Goal: Task Accomplishment & Management: Manage account settings

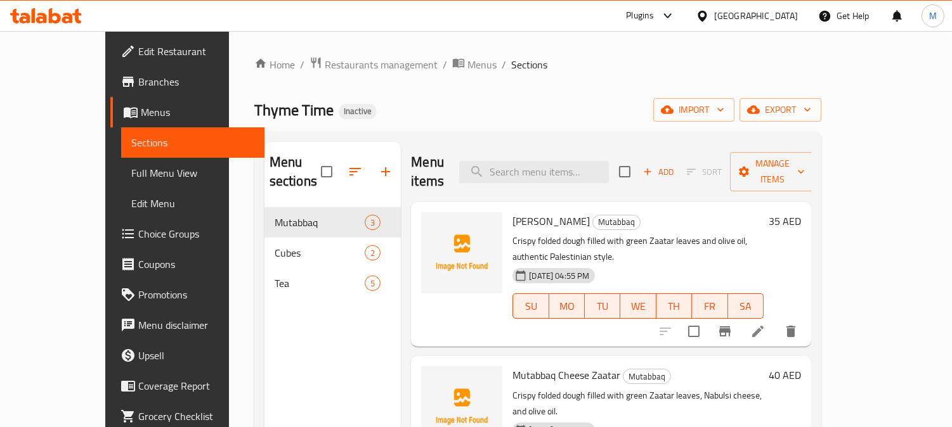
click at [131, 175] on span "Full Menu View" at bounding box center [192, 173] width 123 height 15
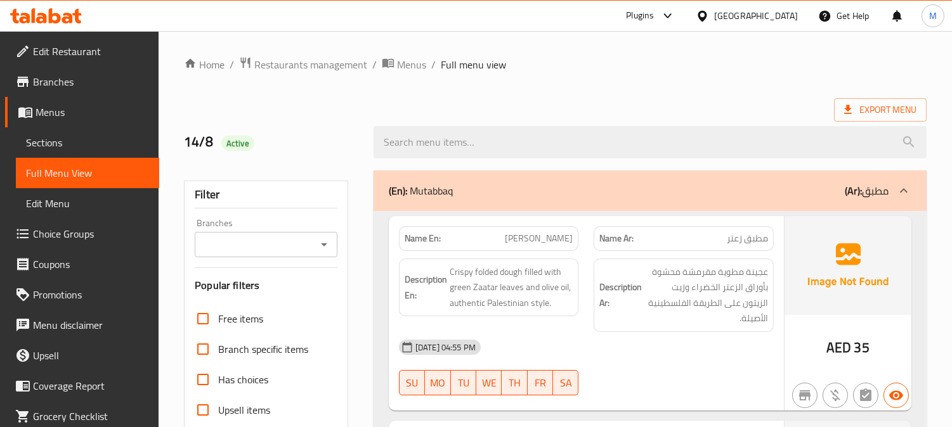
scroll to position [352, 0]
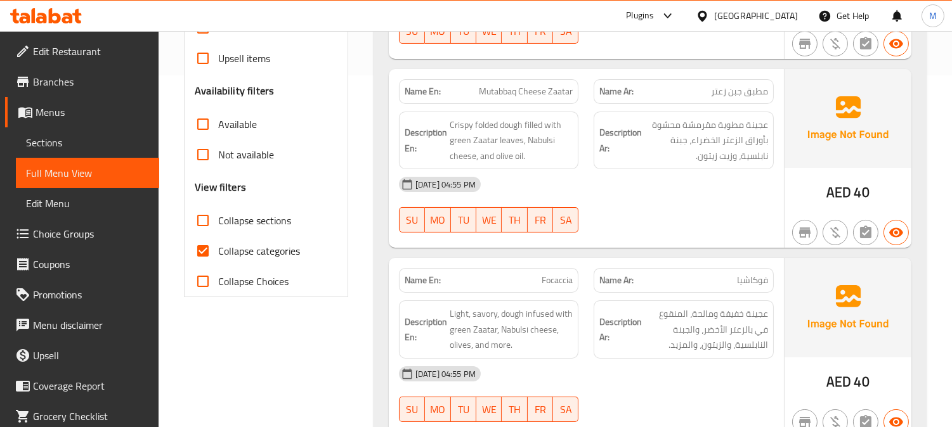
click at [210, 235] on input "Collapse sections" at bounding box center [203, 220] width 30 height 30
checkbox input "true"
click at [208, 247] on input "Collapse categories" at bounding box center [203, 251] width 30 height 30
checkbox input "false"
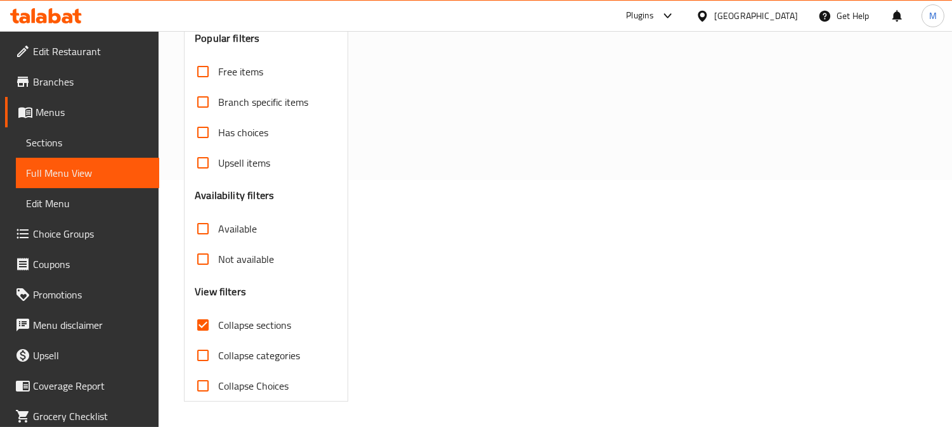
scroll to position [320, 0]
click at [209, 285] on h3 "View filters" at bounding box center [220, 292] width 51 height 15
click at [200, 223] on input "Available" at bounding box center [203, 229] width 30 height 30
click at [201, 224] on input "Available" at bounding box center [203, 229] width 30 height 30
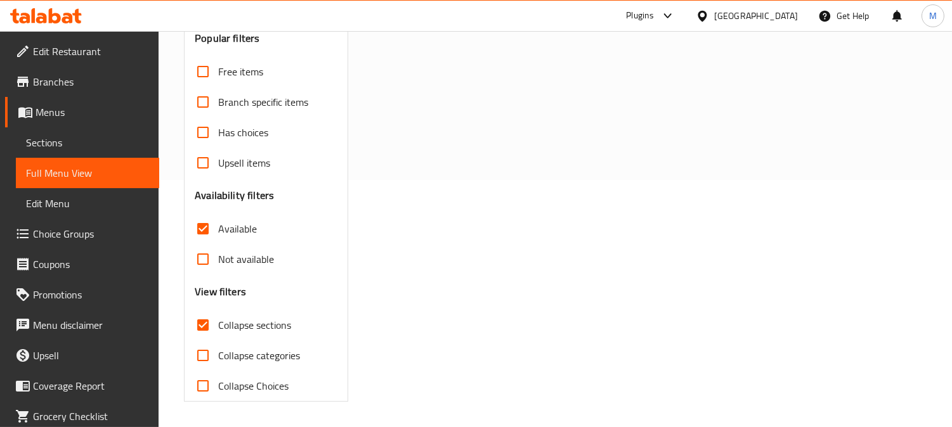
checkbox input "false"
click at [197, 322] on input "Collapse sections" at bounding box center [203, 325] width 30 height 30
checkbox input "false"
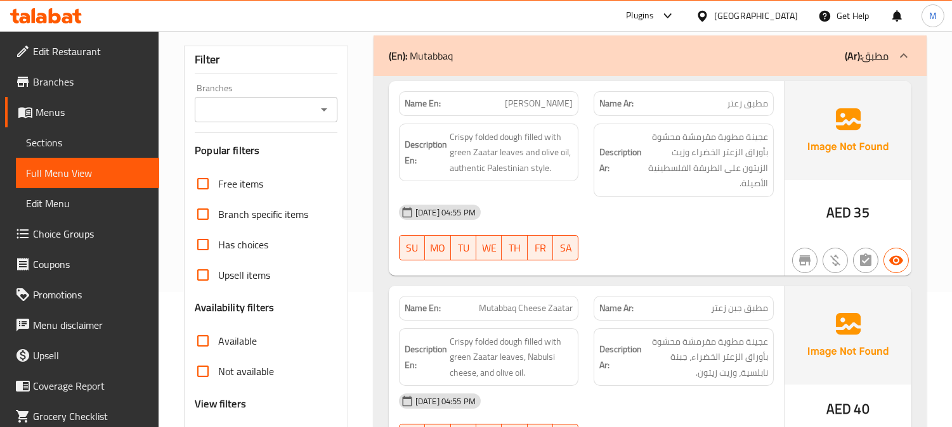
scroll to position [0, 0]
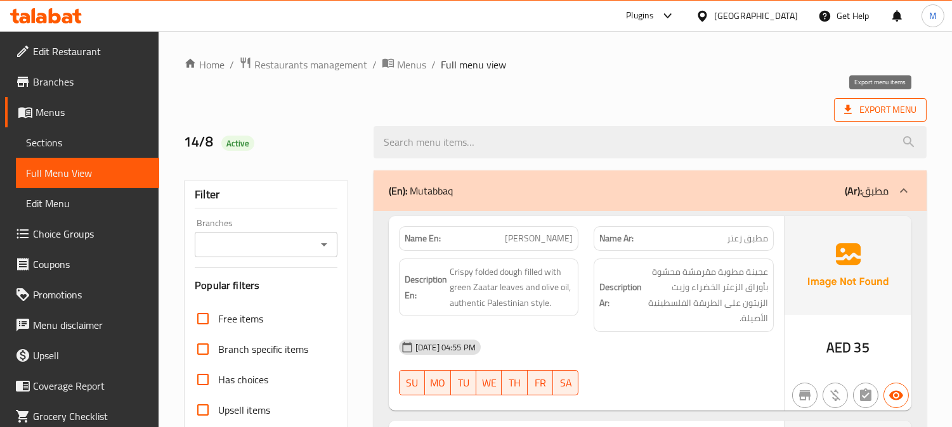
click at [905, 108] on span "Export Menu" at bounding box center [880, 110] width 72 height 16
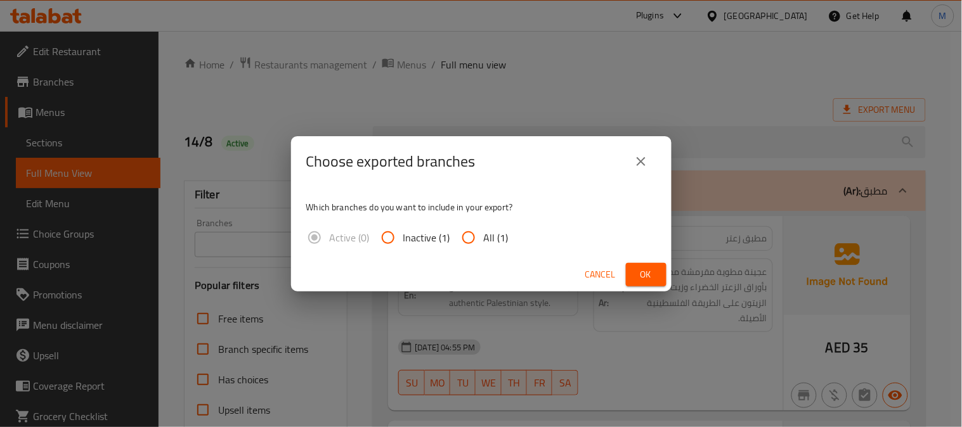
click at [600, 277] on span "Cancel" at bounding box center [600, 275] width 30 height 16
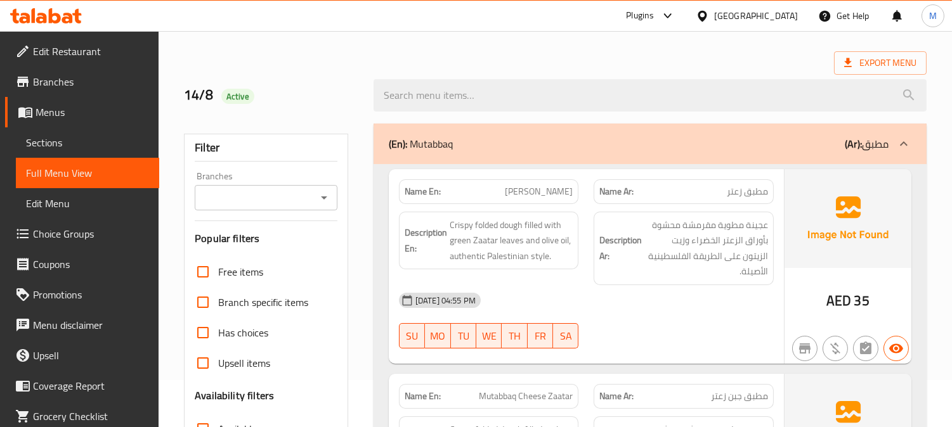
scroll to position [141, 0]
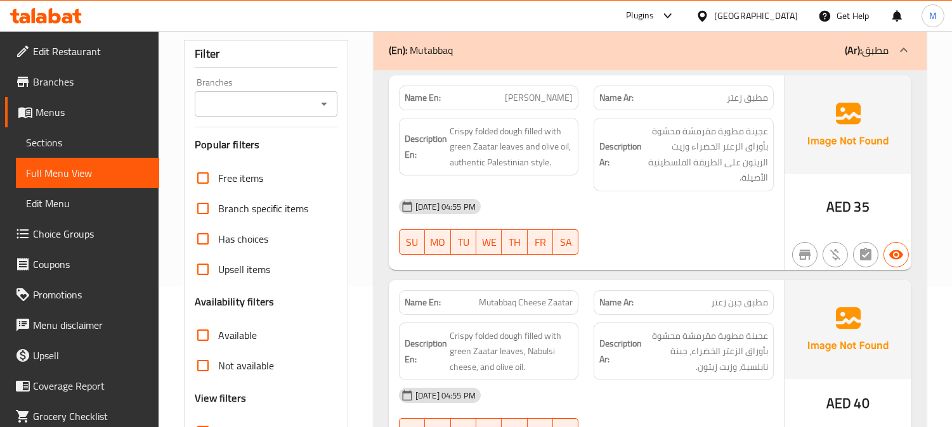
click at [545, 91] on span "Mutabbaq Zaatar" at bounding box center [539, 97] width 68 height 13
click at [741, 135] on span "عجينة مطوية مقرمشة محشوة بأوراق الزعتر الخضراء وزيت الزيتون على الطريقة الفلسطي…" at bounding box center [706, 155] width 124 height 62
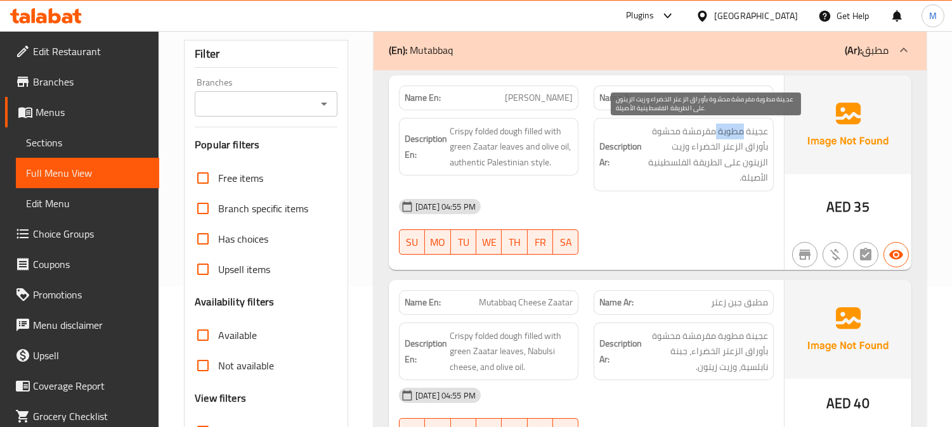
click at [741, 135] on span "عجينة مطوية مقرمشة محشوة بأوراق الزعتر الخضراء وزيت الزيتون على الطريقة الفلسطي…" at bounding box center [706, 155] width 124 height 62
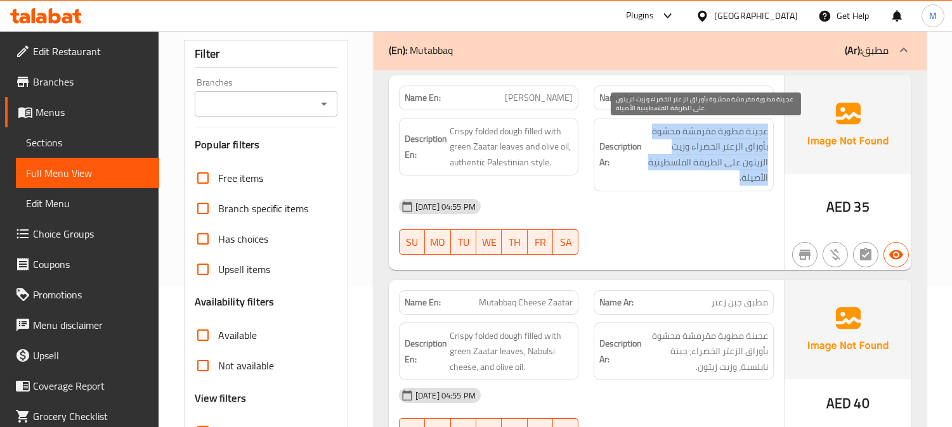
click at [741, 135] on span "عجينة مطوية مقرمشة محشوة بأوراق الزعتر الخضراء وزيت الزيتون على الطريقة الفلسطي…" at bounding box center [706, 155] width 124 height 62
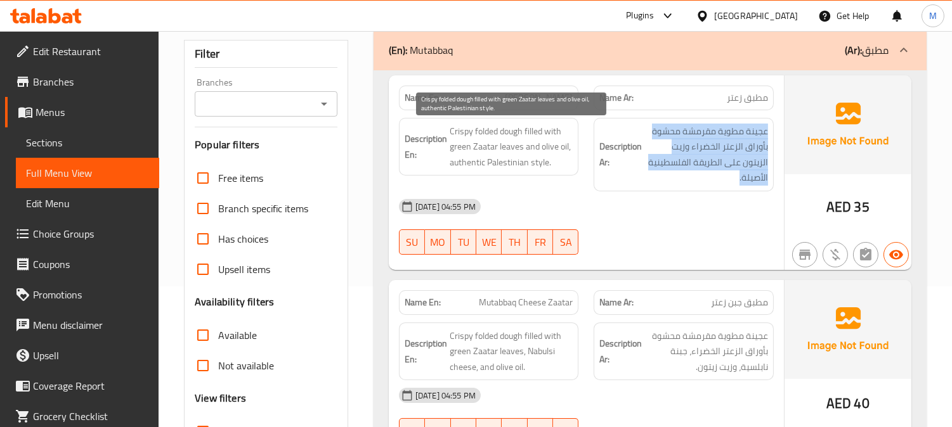
click at [521, 141] on span "Crispy folded dough filled with green Zaatar leaves and olive oil, authentic Pa…" at bounding box center [512, 147] width 124 height 47
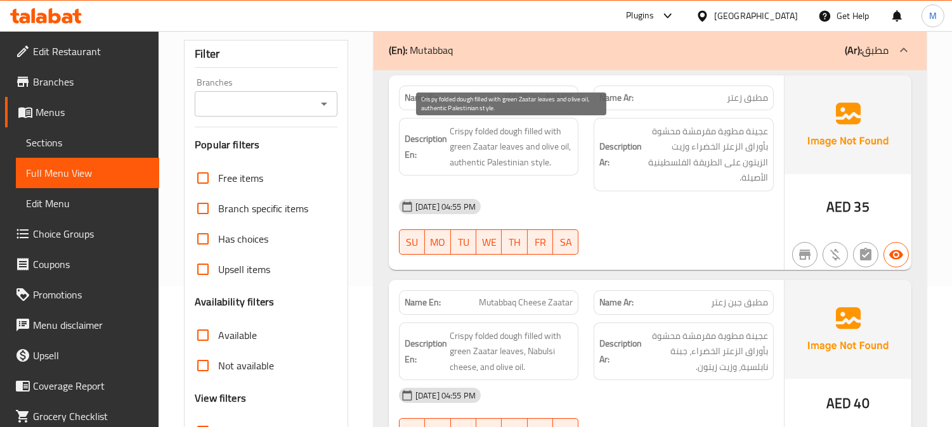
click at [521, 141] on span "Crispy folded dough filled with green Zaatar leaves and olive oil, authentic Pa…" at bounding box center [512, 147] width 124 height 47
click at [517, 131] on span "Crispy folded dough filled with green Zaatar leaves and olive oil, authentic Pa…" at bounding box center [512, 147] width 124 height 47
click at [461, 149] on span "Crispy folded dough filled with green Zaatar leaves and olive oil, authentic Pa…" at bounding box center [512, 147] width 124 height 47
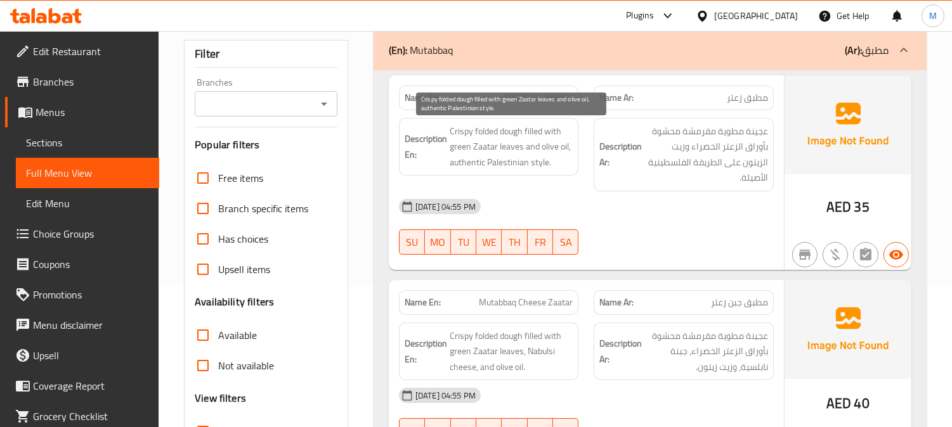
click at [535, 143] on span "Crispy folded dough filled with green Zaatar leaves and olive oil, authentic Pa…" at bounding box center [512, 147] width 124 height 47
click at [524, 141] on span "Crispy folded dough filled with green Zaatar leaves and olive oil, authentic Pa…" at bounding box center [512, 147] width 124 height 47
click at [531, 148] on span "Crispy folded dough filled with green Zaatar leaves and olive oil, authentic Pa…" at bounding box center [512, 147] width 124 height 47
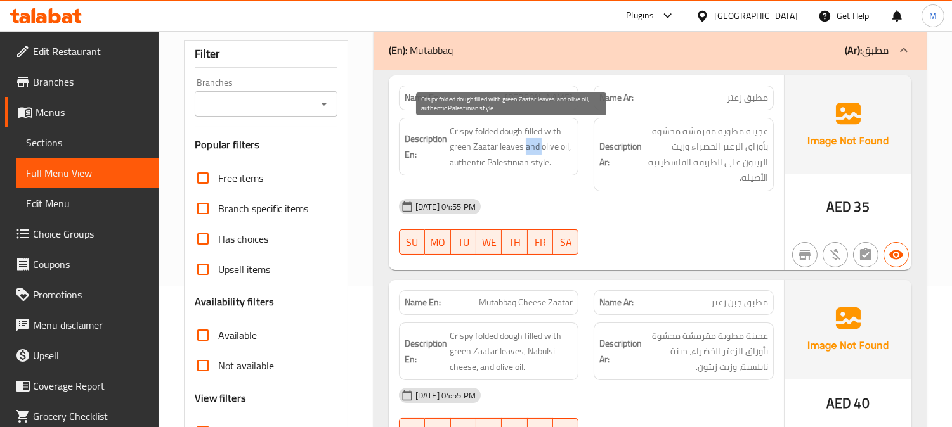
click at [540, 153] on span "Crispy folded dough filled with green Zaatar leaves and olive oil, authentic Pa…" at bounding box center [512, 147] width 124 height 47
click at [550, 146] on span "Crispy folded dough filled with green Zaatar leaves and olive oil, authentic Pa…" at bounding box center [512, 147] width 124 height 47
click at [566, 146] on span "Crispy folded dough filled with green Zaatar leaves and olive oil, authentic Pa…" at bounding box center [512, 147] width 124 height 47
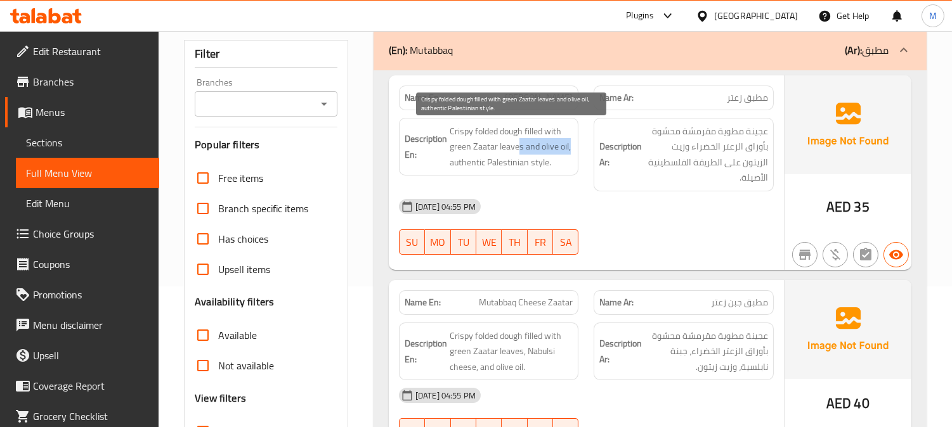
drag, startPoint x: 520, startPoint y: 148, endPoint x: 571, endPoint y: 143, distance: 51.6
click at [571, 143] on span "Crispy folded dough filled with green Zaatar leaves and olive oil, authentic Pa…" at bounding box center [512, 147] width 124 height 47
click at [550, 149] on span "Crispy folded dough filled with green Zaatar leaves and olive oil, authentic Pa…" at bounding box center [512, 147] width 124 height 47
click at [467, 150] on span "Crispy folded dough filled with green Zaatar leaves and olive oil, authentic Pa…" at bounding box center [512, 147] width 124 height 47
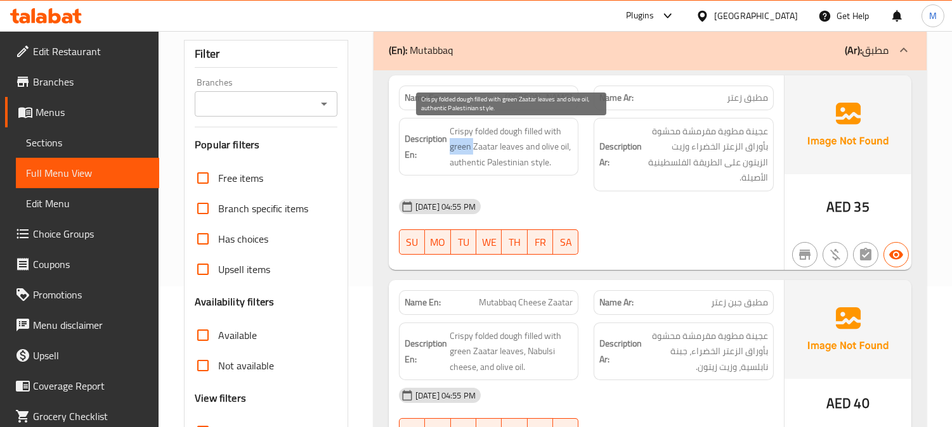
click at [467, 150] on span "Crispy folded dough filled with green Zaatar leaves and olive oil, authentic Pa…" at bounding box center [512, 147] width 124 height 47
click at [560, 148] on span "Crispy folded dough filled with green Zaatar leaves and olive oil, authentic Pa…" at bounding box center [512, 147] width 124 height 47
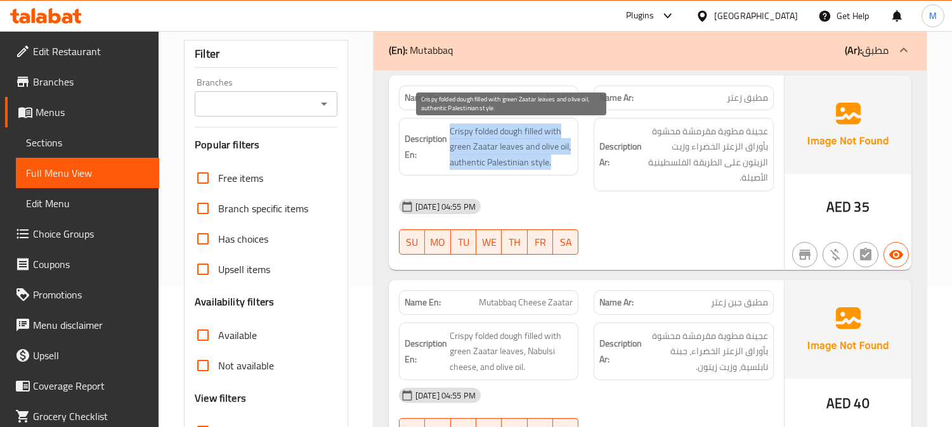
click at [542, 146] on span "Crispy folded dough filled with green Zaatar leaves and olive oil, authentic Pa…" at bounding box center [512, 147] width 124 height 47
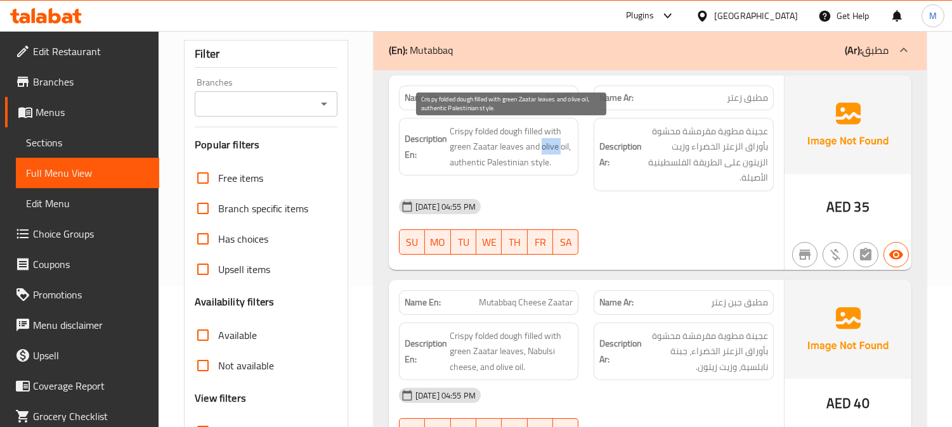
click at [542, 146] on span "Crispy folded dough filled with green Zaatar leaves and olive oil, authentic Pa…" at bounding box center [512, 147] width 124 height 47
click at [460, 146] on span "Crispy folded dough filled with green Zaatar leaves and olive oil, authentic Pa…" at bounding box center [512, 147] width 124 height 47
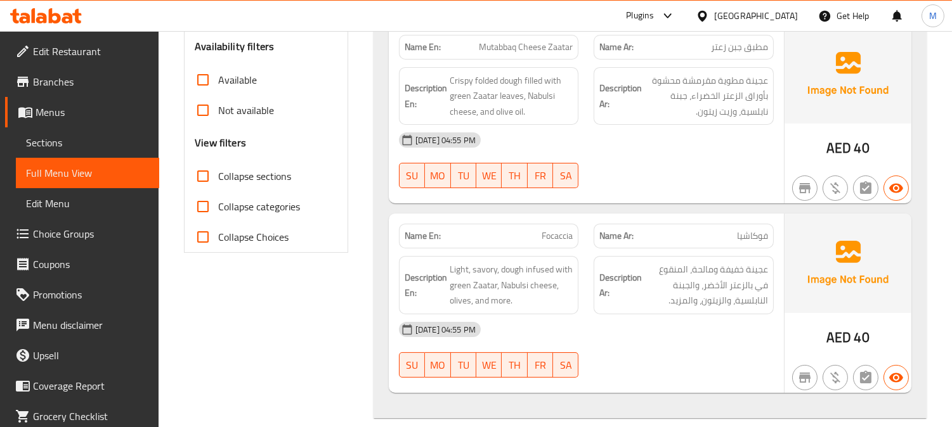
scroll to position [493, 0]
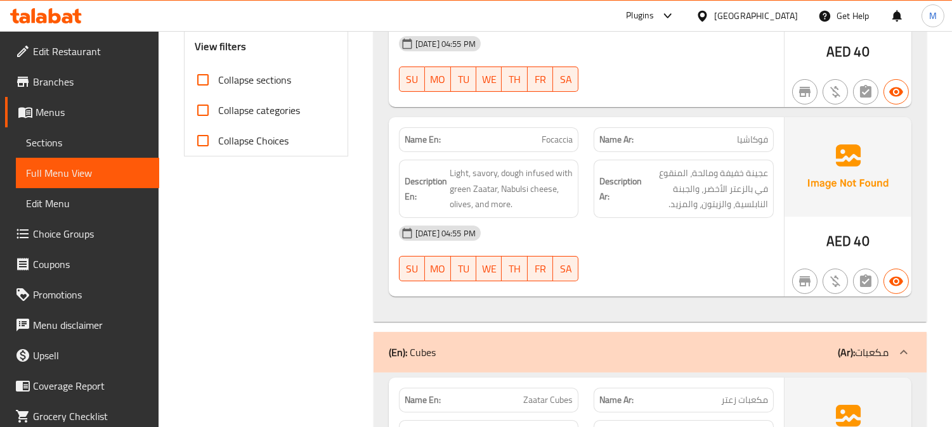
click at [528, 133] on p "Name En: Focaccia" at bounding box center [489, 139] width 169 height 13
click at [534, 133] on p "Name En: Focaccia" at bounding box center [489, 139] width 169 height 13
copy span "Focaccia"
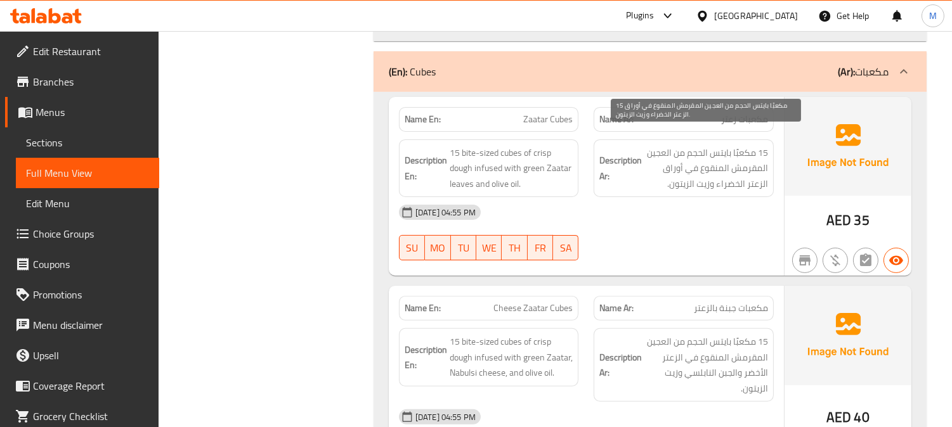
scroll to position [775, 0]
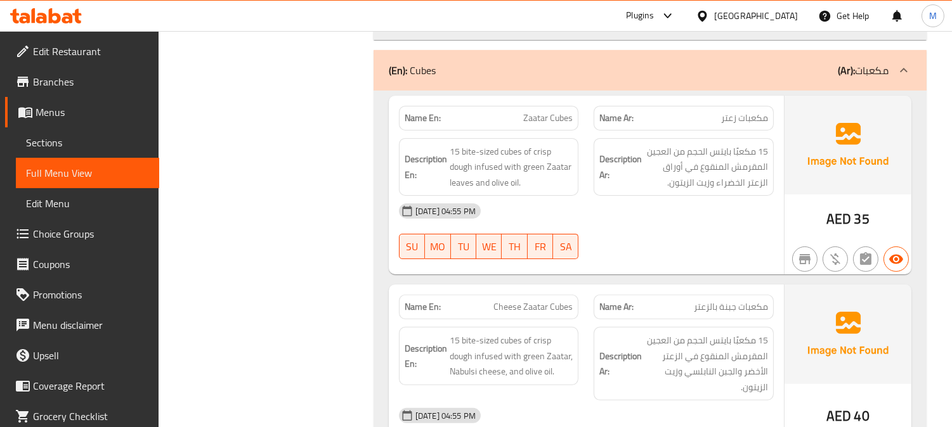
copy span "Zaatar Cubes"
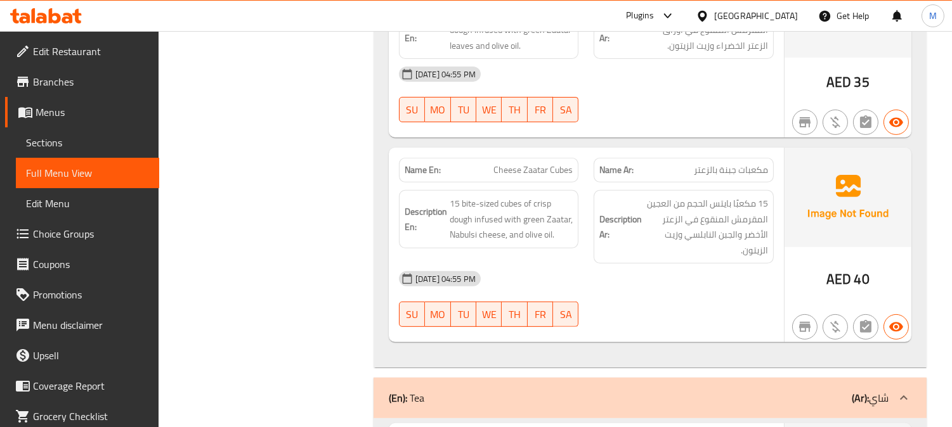
scroll to position [916, 0]
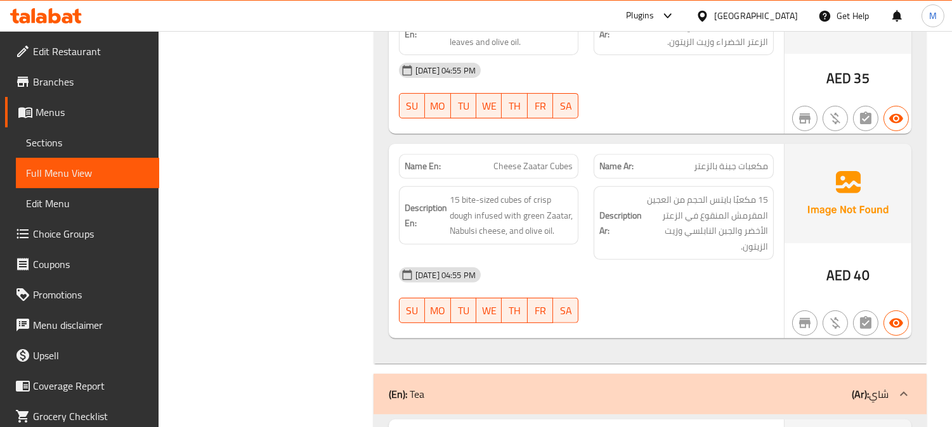
copy span "Cheese Zaatar Cubes"
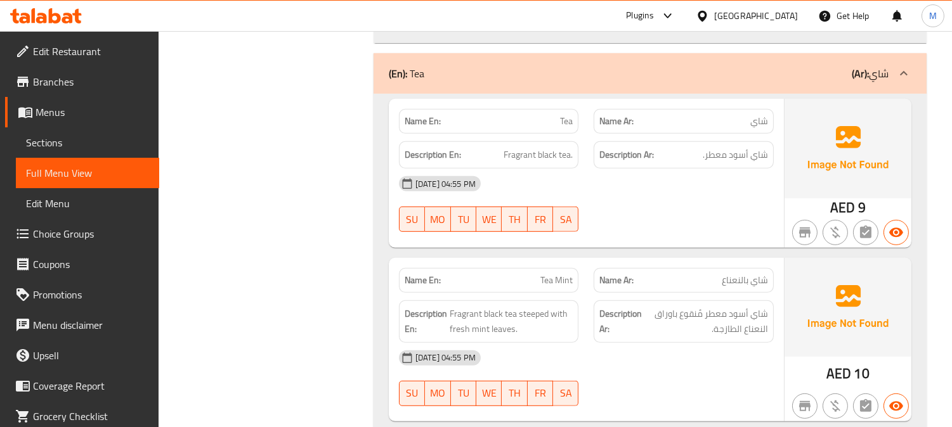
scroll to position [1268, 0]
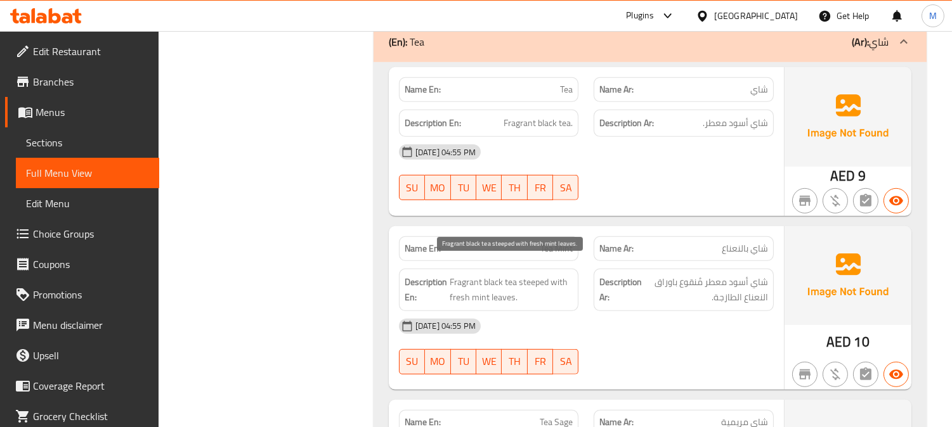
click at [459, 275] on span "Fragrant black tea steeped with fresh mint leaves." at bounding box center [512, 290] width 124 height 31
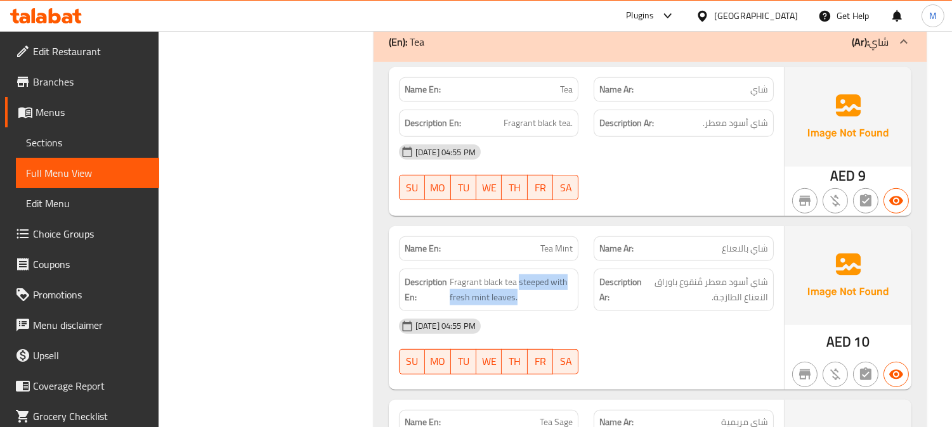
copy span "steeped with fresh mint leaves."
drag, startPoint x: 542, startPoint y: 266, endPoint x: 588, endPoint y: 264, distance: 46.4
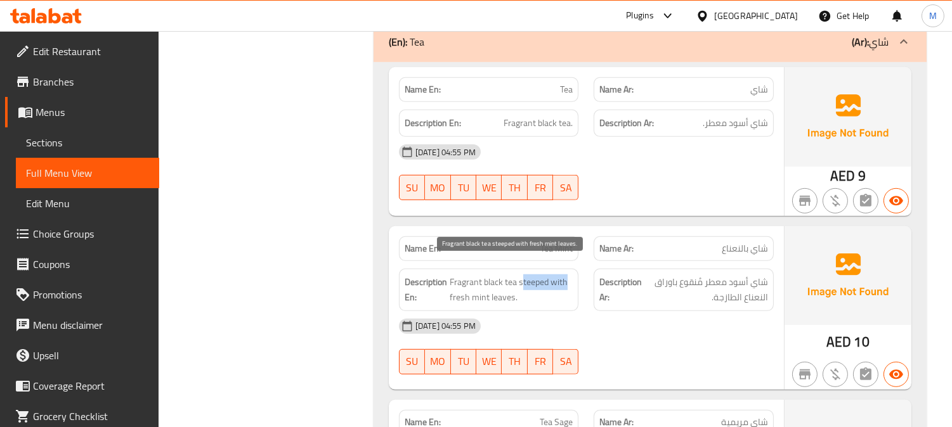
drag, startPoint x: 521, startPoint y: 269, endPoint x: 566, endPoint y: 268, distance: 45.7
click at [566, 275] on span "Fragrant black tea steeped with fresh mint leaves." at bounding box center [512, 290] width 124 height 31
copy span "steeped with"
drag, startPoint x: 524, startPoint y: 271, endPoint x: 573, endPoint y: 271, distance: 48.2
click at [573, 275] on span "Fragrant black tea steeped with fresh mint leaves." at bounding box center [512, 290] width 124 height 31
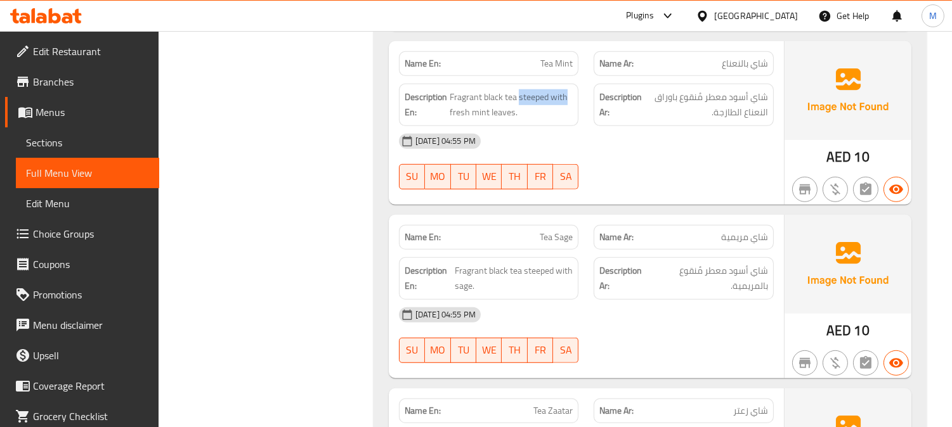
scroll to position [1550, 0]
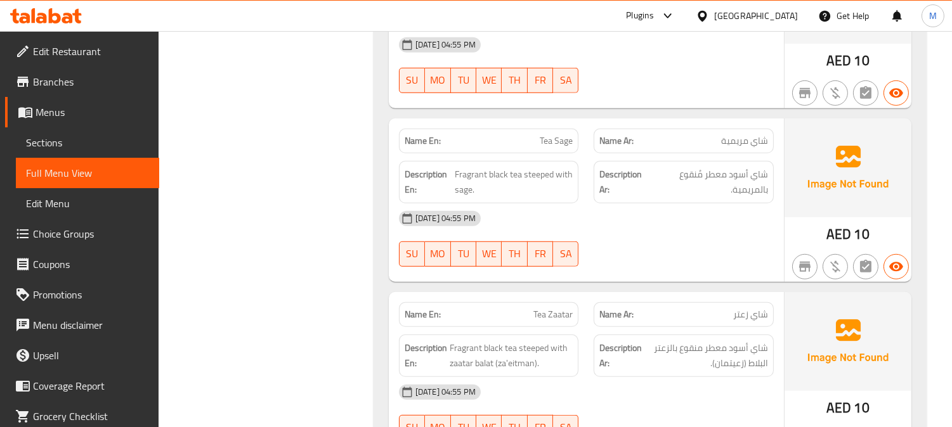
copy span "Tea Sage"
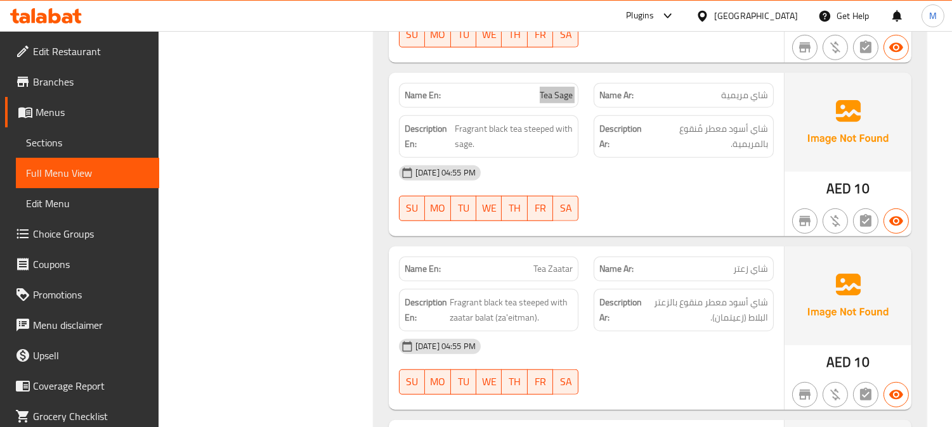
scroll to position [1620, 0]
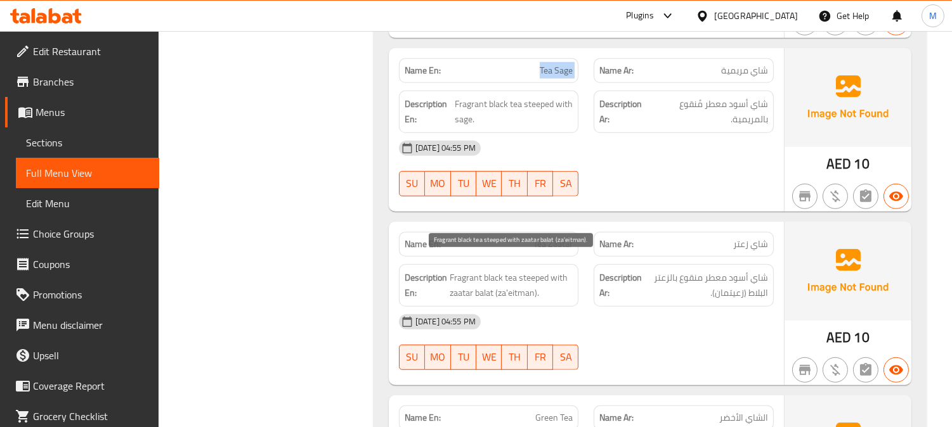
click at [468, 270] on span "Fragrant black tea steeped with zaatar balat (za'eitman)." at bounding box center [512, 285] width 124 height 31
click at [460, 276] on span "Fragrant black tea steeped with zaatar balat (za'eitman)." at bounding box center [512, 285] width 124 height 31
click at [517, 284] on span "Fragrant black tea steeped with zaatar balat (za'eitman)." at bounding box center [512, 285] width 124 height 31
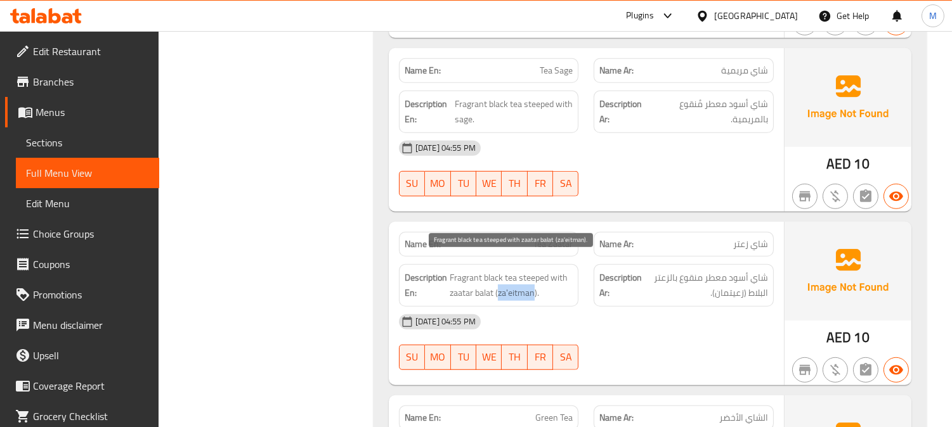
click at [517, 284] on span "Fragrant black tea steeped with zaatar balat (za'eitman)." at bounding box center [512, 285] width 124 height 31
copy span "za'eitman"
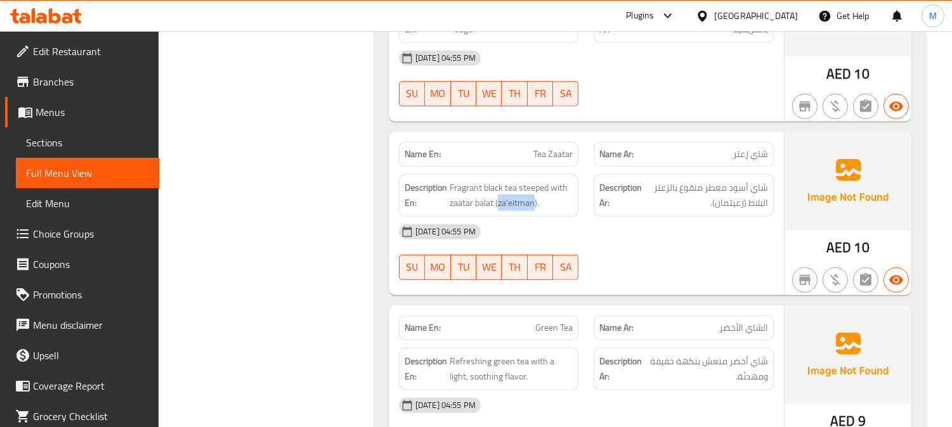
scroll to position [1789, 0]
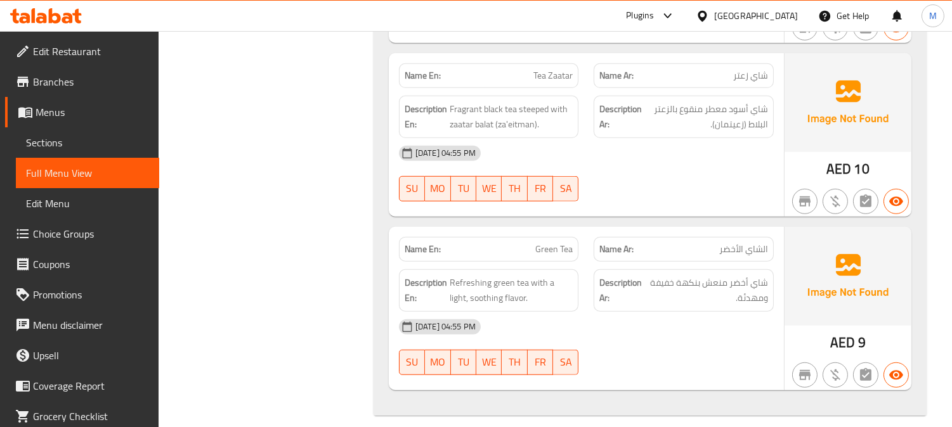
click at [572, 69] on span "Tea Zaatar" at bounding box center [552, 75] width 39 height 13
copy span "Tea Zaatar"
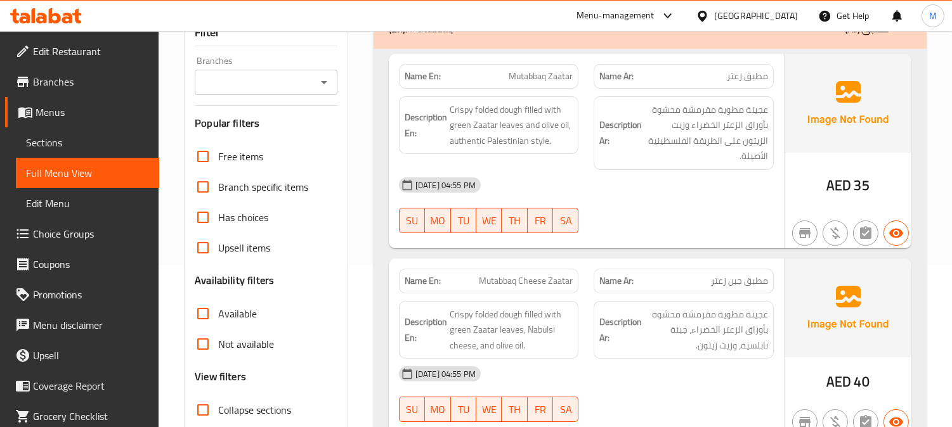
scroll to position [141, 0]
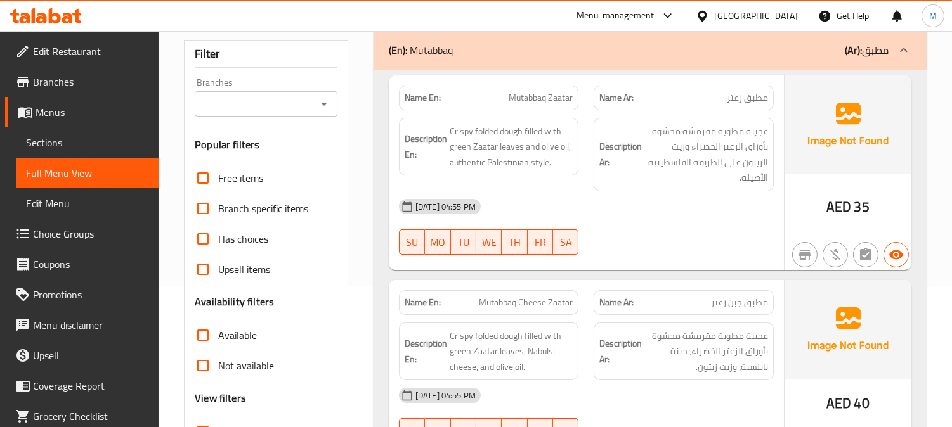
click at [56, 136] on span "Sections" at bounding box center [87, 142] width 123 height 15
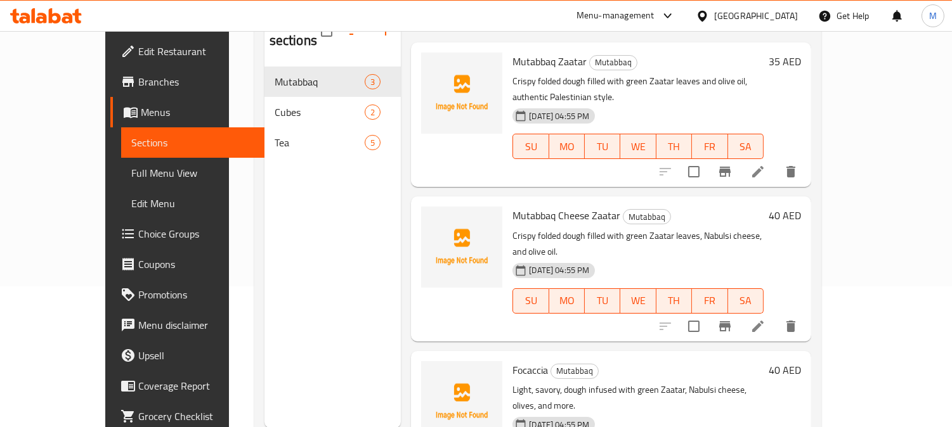
scroll to position [178, 0]
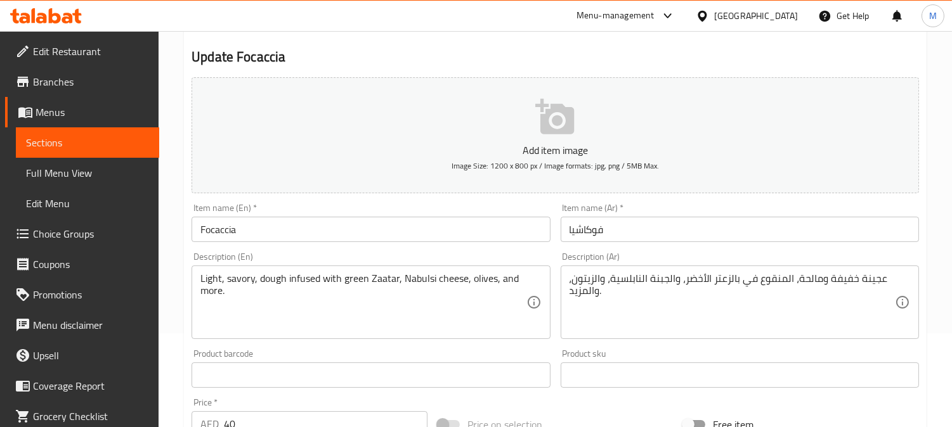
scroll to position [141, 0]
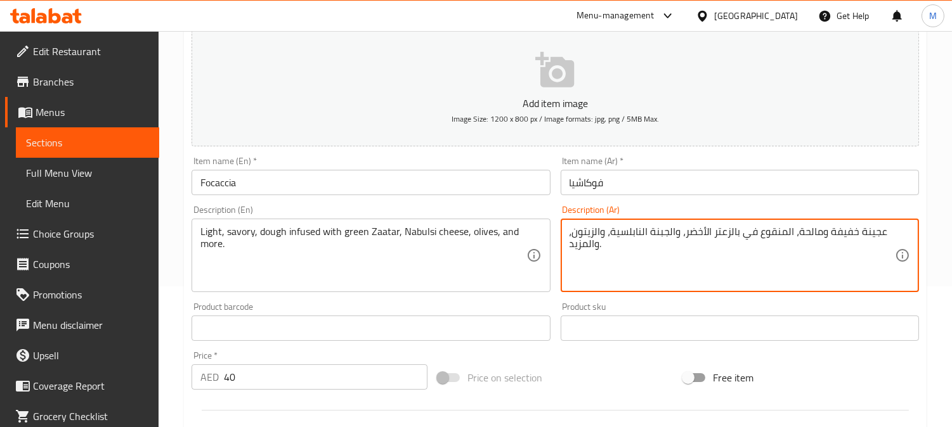
drag, startPoint x: 598, startPoint y: 249, endPoint x: 574, endPoint y: 245, distance: 23.8
type textarea "عجينة خفيفة ومالحة، المنقوع في بالزعتر الأخضر، والجبنة النابلسية، والزيتون، ."
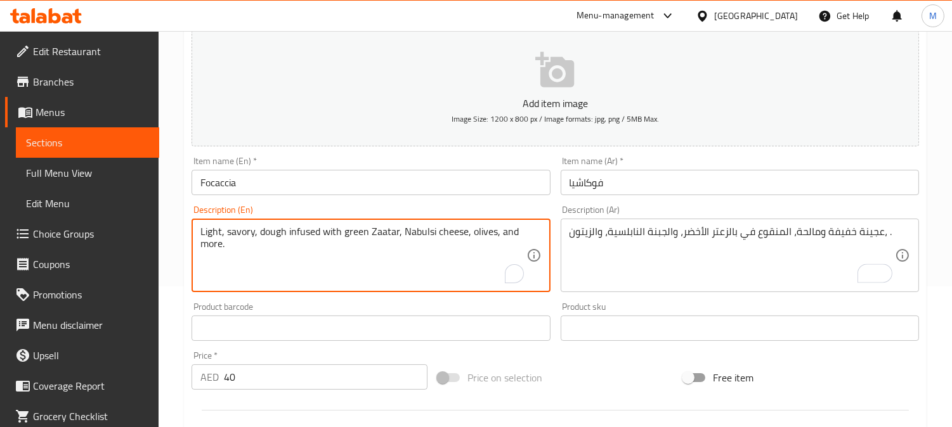
click at [202, 245] on textarea "Light, savory, dough infused with green Zaatar, Nabulsi cheese, olives, and mor…" at bounding box center [362, 256] width 325 height 60
click at [501, 240] on textarea "Light, savory, dough infused with green Zaatar, Nabulsi cheese, olives, and ." at bounding box center [362, 256] width 325 height 60
type textarea "Light, savory, dough infused with green Zaatar, Nabulsi cheese, olives."
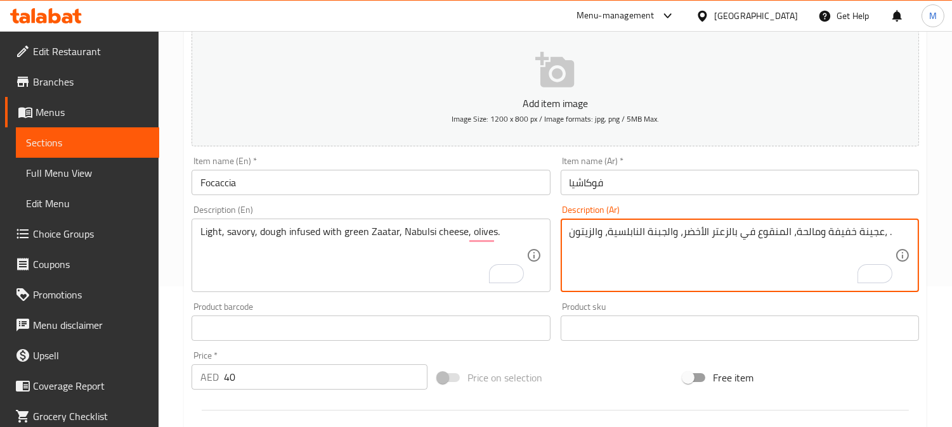
drag, startPoint x: 758, startPoint y: 233, endPoint x: 777, endPoint y: 235, distance: 19.1
click at [746, 233] on textarea "عجينة خفيفة ومالحة، المملوءة في بالزعتر الأخضر، والجبنة النابلسية، والزيتون، ." at bounding box center [731, 256] width 325 height 60
type textarea "عجينة خفيفة ومالحة، المملوءة بالزعتر الأخضر، والجبنة النابلسية، والزيتون، ."
click at [741, 188] on input "فوكاشيا" at bounding box center [740, 182] width 358 height 25
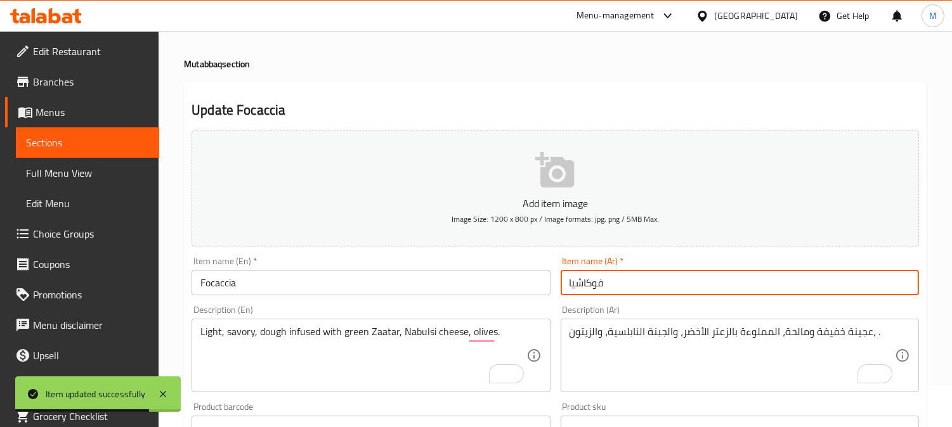
scroll to position [0, 0]
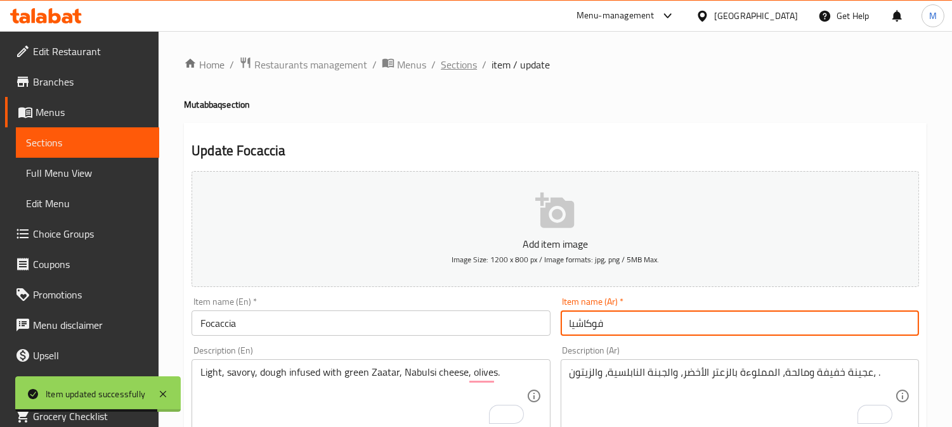
click at [441, 58] on span "Sections" at bounding box center [459, 64] width 36 height 15
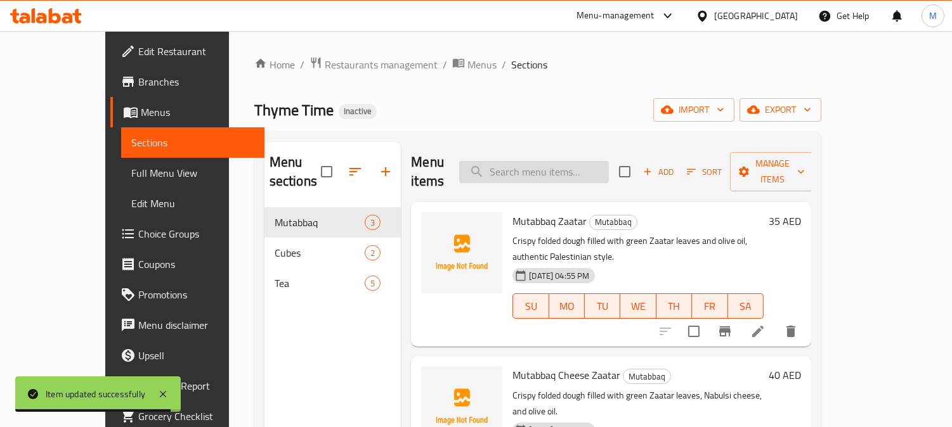
paste input "Zaatar Cubes"
click at [571, 167] on input "Zaatar Cubes" at bounding box center [534, 172] width 150 height 22
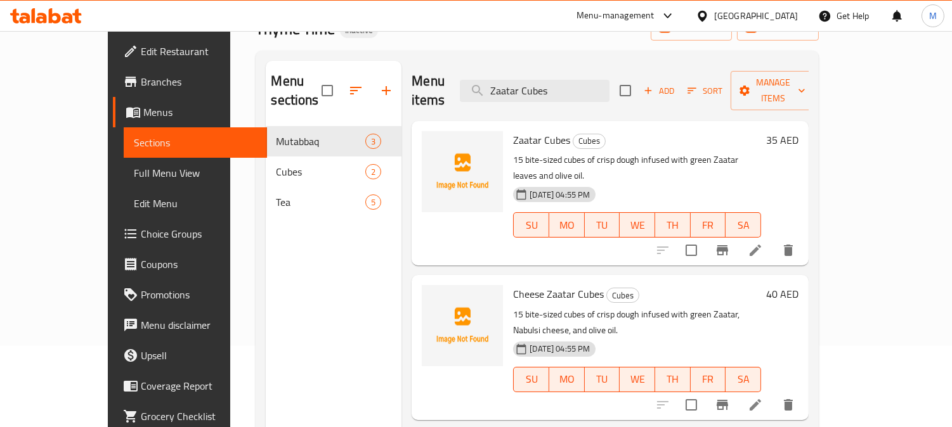
scroll to position [141, 0]
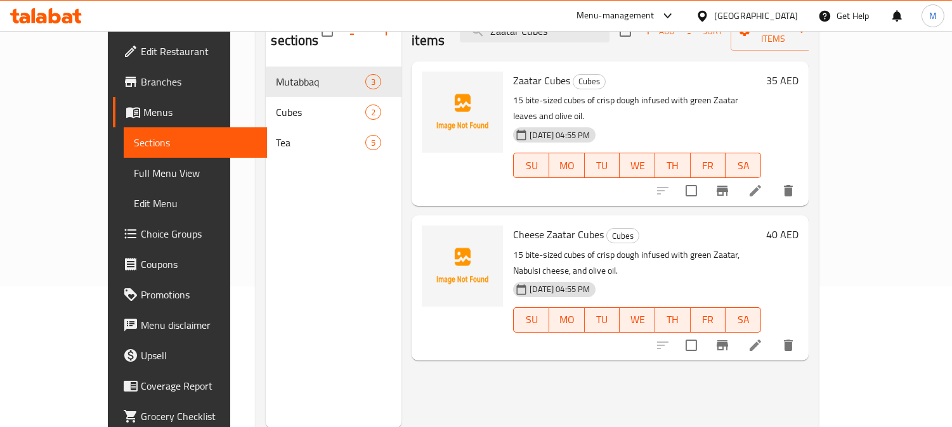
type input "Zaatar Cubes"
click at [761, 340] on icon at bounding box center [755, 345] width 11 height 11
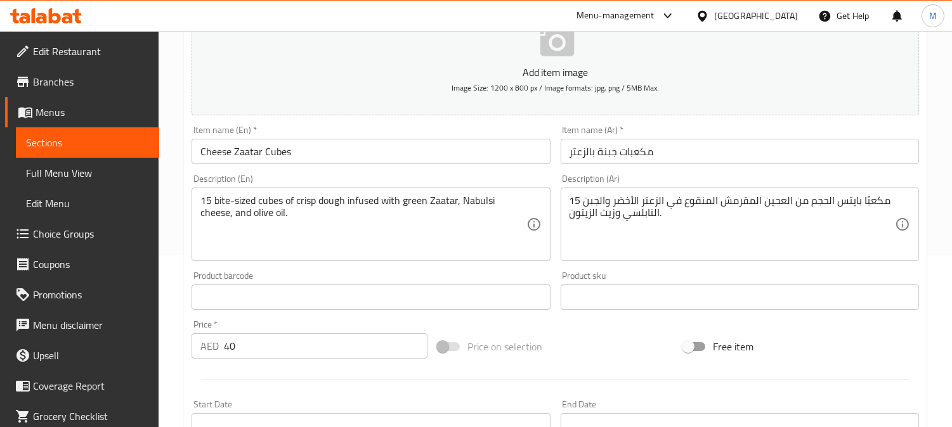
scroll to position [211, 0]
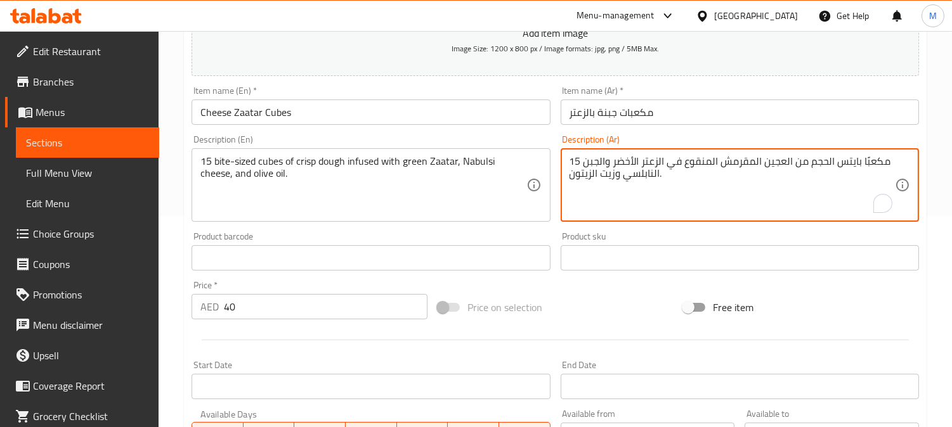
drag, startPoint x: 689, startPoint y: 165, endPoint x: 704, endPoint y: 166, distance: 14.6
click at [672, 162] on textarea "15 مكعبًا بايتس الحجم من العجين المقرمش المملوء في الزعتر الأخضر والجبن النابلس…" at bounding box center [731, 185] width 325 height 60
type textarea "15 مكعبًا بايتس الحجم من العجين المقرمش المملوء بالزعتر الأخضر والجبن النابلسي …"
click at [694, 117] on input "مكعبات جبنة بالزعتر" at bounding box center [740, 112] width 358 height 25
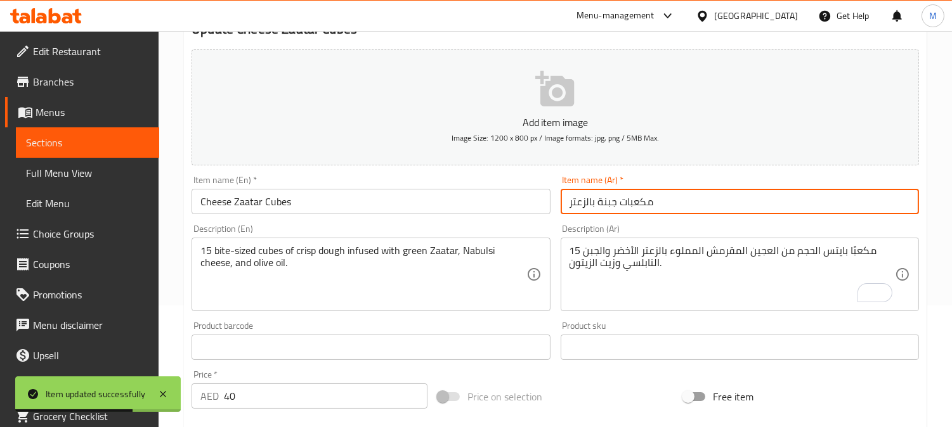
scroll to position [0, 0]
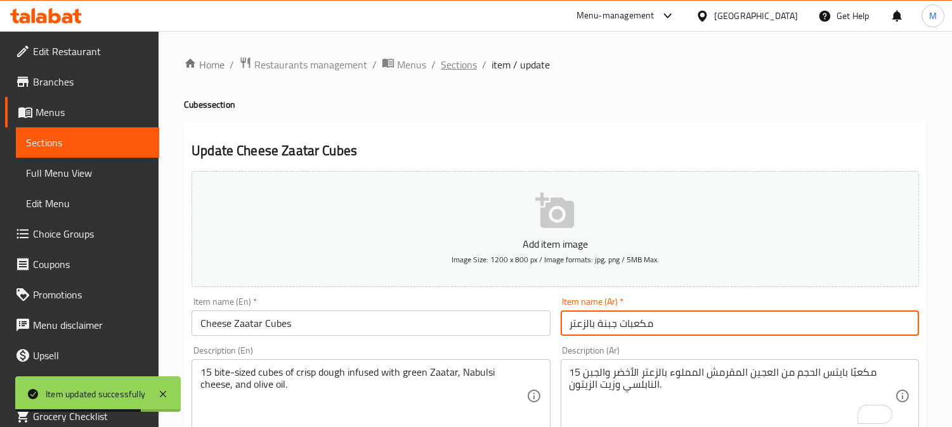
click at [465, 62] on span "Sections" at bounding box center [459, 64] width 36 height 15
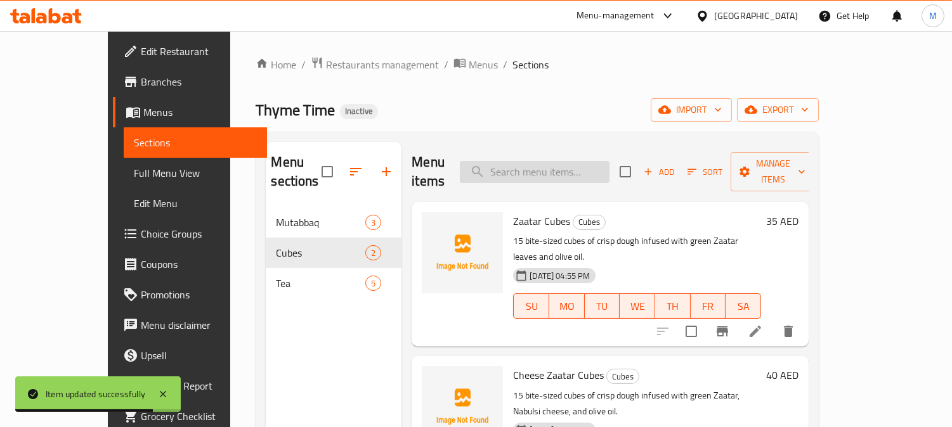
click at [534, 161] on input "search" at bounding box center [535, 172] width 150 height 22
paste input "Cheese Zaatar Cubes"
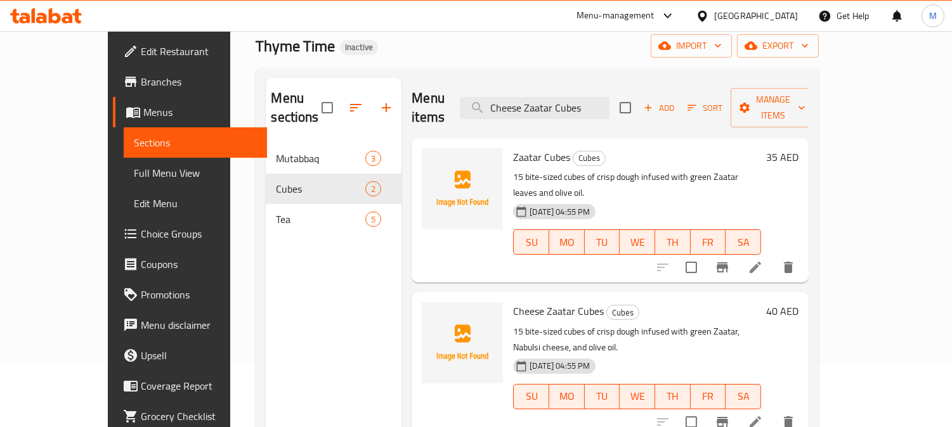
scroll to position [178, 0]
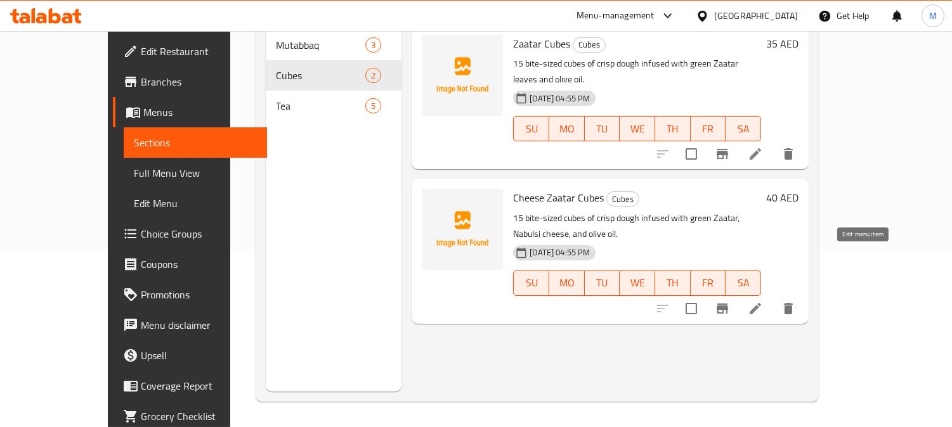
type input "Cheese Zaatar Cubes"
click at [763, 301] on icon at bounding box center [755, 308] width 15 height 15
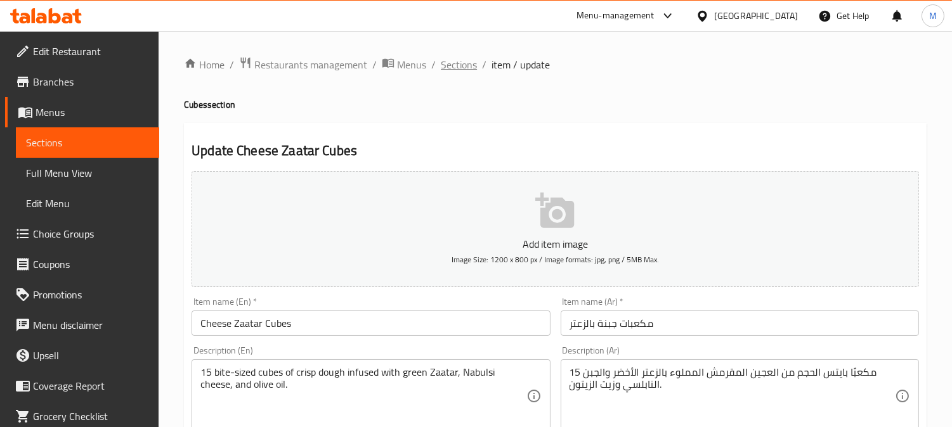
click at [449, 62] on span "Sections" at bounding box center [459, 64] width 36 height 15
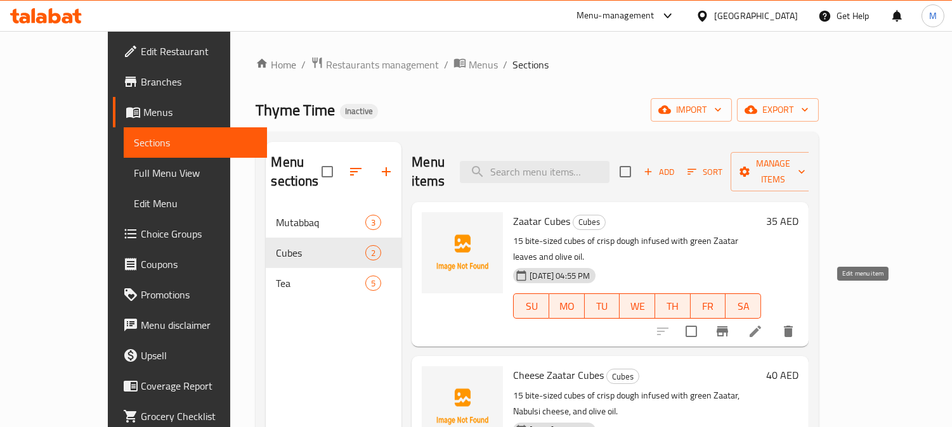
click at [763, 324] on icon at bounding box center [755, 331] width 15 height 15
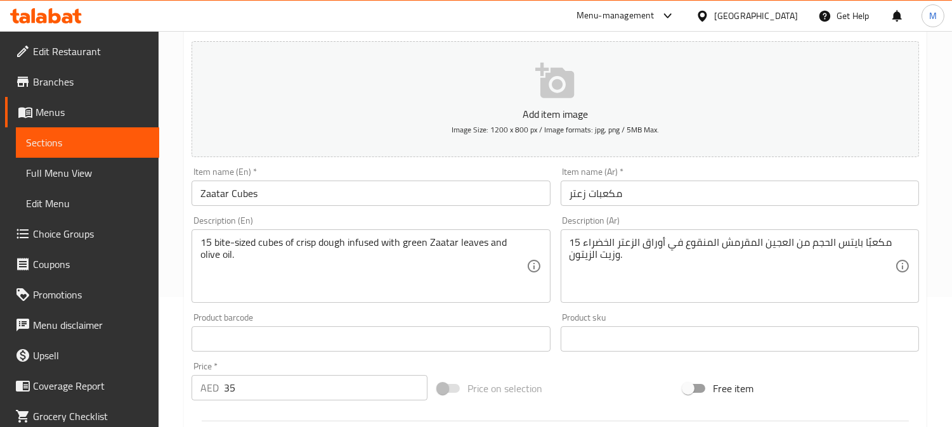
scroll to position [141, 0]
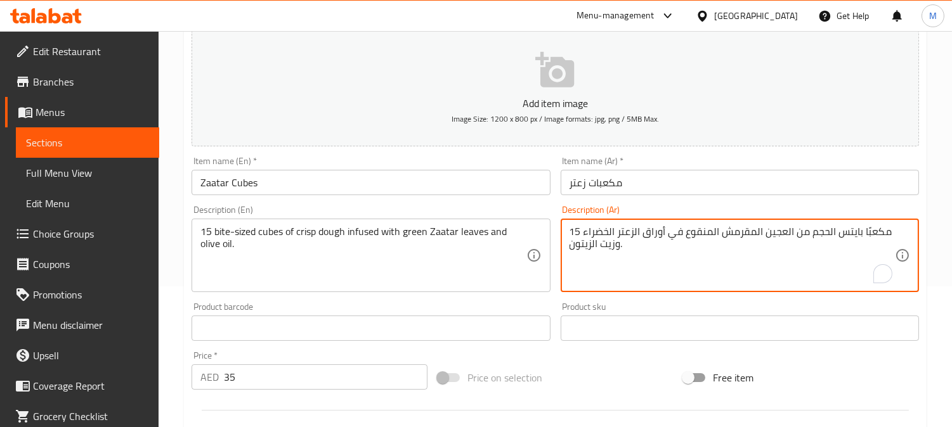
drag, startPoint x: 688, startPoint y: 235, endPoint x: 706, endPoint y: 232, distance: 17.9
click at [684, 233] on textarea "15 مكعبًا بايتس الحجم من العجين المقرمش المنقوع في أوراق الزعتر الخضراء وزيت ال…" at bounding box center [731, 256] width 325 height 60
drag, startPoint x: 688, startPoint y: 233, endPoint x: 710, endPoint y: 233, distance: 22.2
click at [707, 233] on textarea "15 مكعبًا بايتس الحجم من العجين المقرمش المنقوع في أوراق الزعتر الخضراء وزيت ال…" at bounding box center [731, 256] width 325 height 60
click at [686, 229] on textarea "15 مكعبًا بايتس الحجم من العجين المقرمش المنقوع في أوراق الزعتر الخضراء وزيت ال…" at bounding box center [731, 256] width 325 height 60
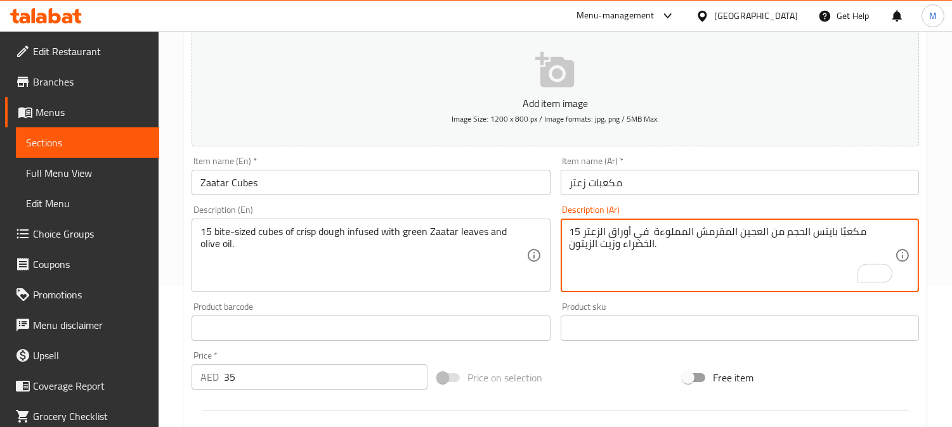
click at [642, 235] on textarea "15 مكعبًا بايتس الحجم من العجين المقرمش المملوءة في أوراق الزعتر الخضراء وزيت ا…" at bounding box center [731, 256] width 325 height 60
click at [636, 231] on textarea "15 مكعبًا بايتس الحجم من العجين المقرمش المملوءة في أوراق الزعتر الخضراء وزيت ا…" at bounding box center [731, 256] width 325 height 60
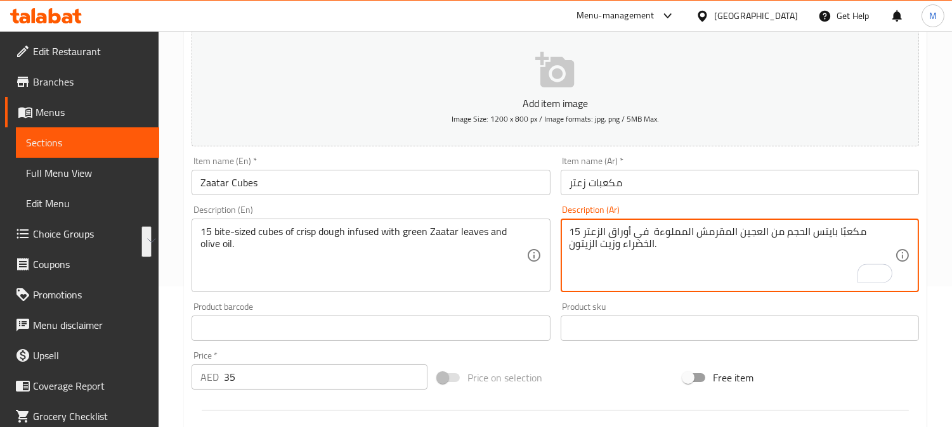
click at [641, 230] on textarea "15 مكعبًا بايتس الحجم من العجين المقرمش المملوءة في أوراق الزعتر الخضراء وزيت ا…" at bounding box center [731, 256] width 325 height 60
type textarea "15 مكعبًا بايتس الحجم من العجين المقرمش المملوءة بأوراق الزعتر الخضراء وزيت الز…"
click at [676, 185] on input "مكعبات زعتر" at bounding box center [740, 182] width 358 height 25
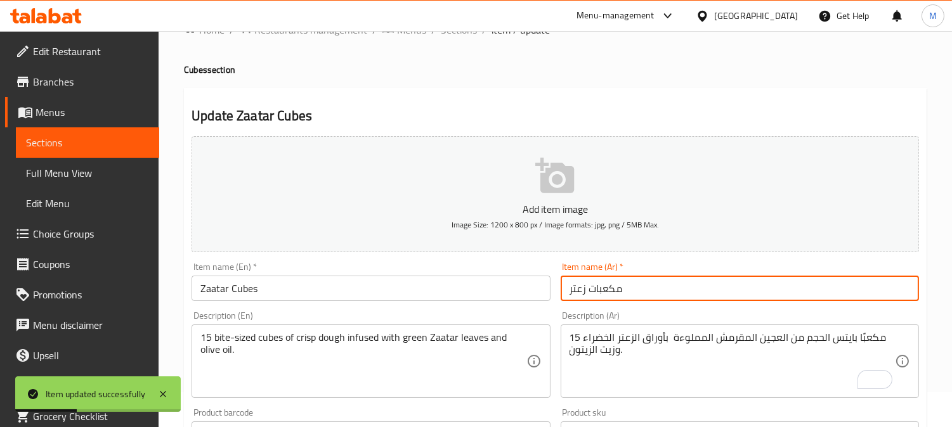
scroll to position [0, 0]
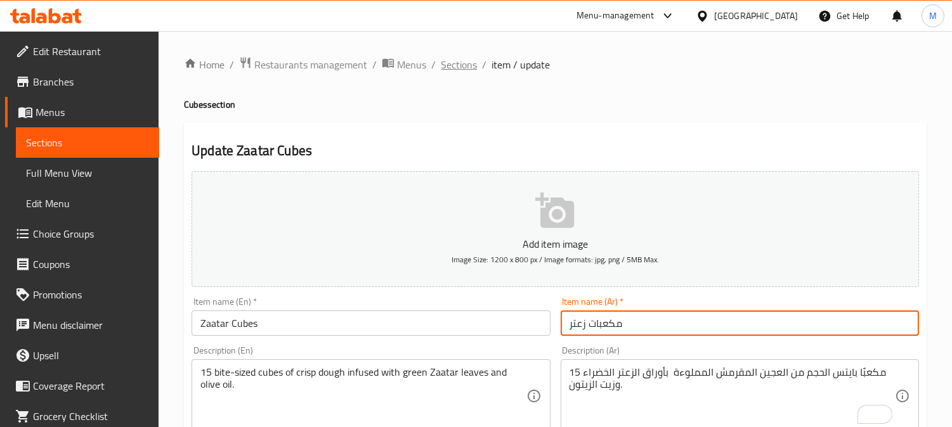
click at [454, 57] on span "Sections" at bounding box center [459, 64] width 36 height 15
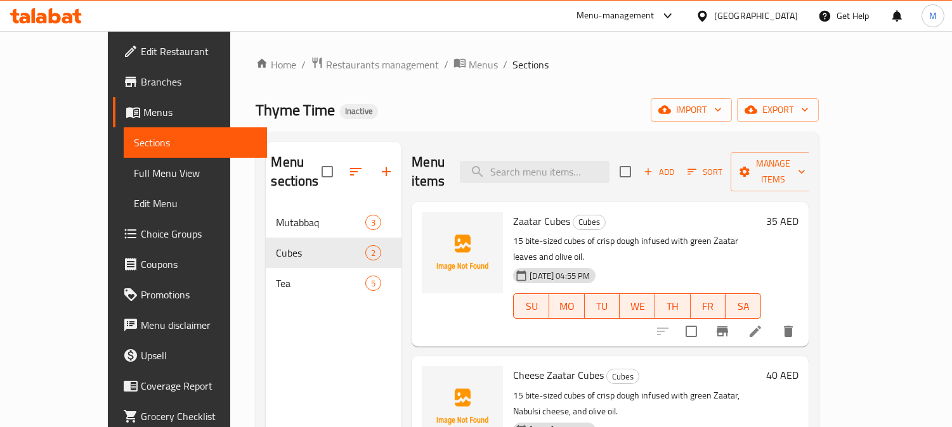
click at [591, 174] on div "Menu items Add Sort Manage items" at bounding box center [610, 172] width 397 height 60
paste input "Tea Zaatar"
click at [585, 162] on input "search" at bounding box center [535, 172] width 150 height 22
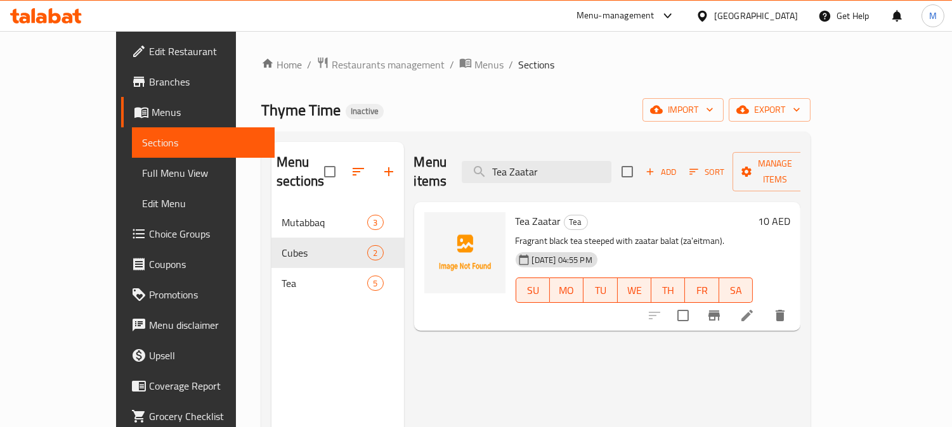
type input "Tea Zaatar"
click at [755, 308] on icon at bounding box center [746, 315] width 15 height 15
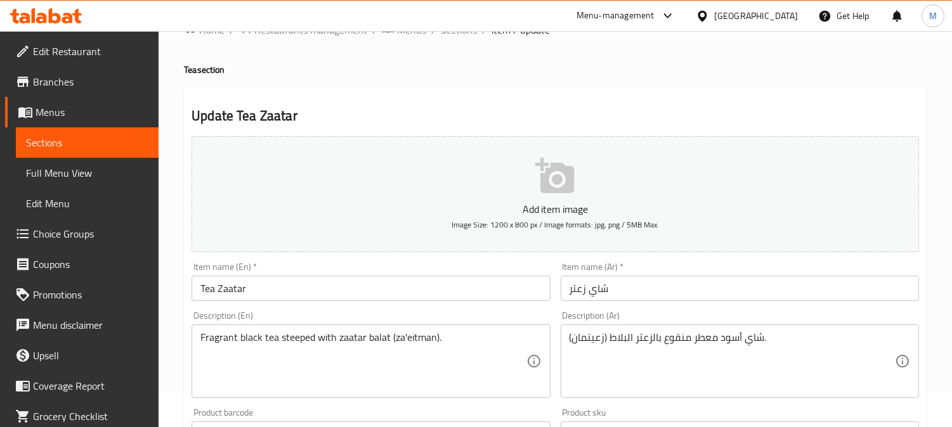
scroll to position [211, 0]
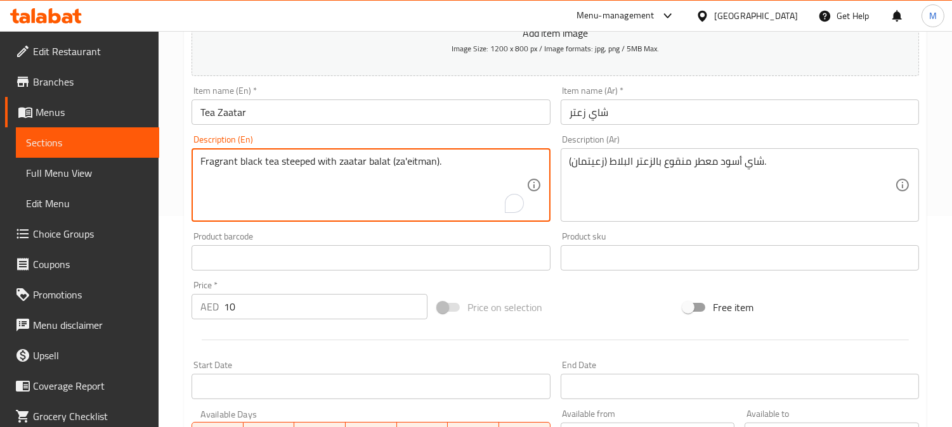
click at [373, 162] on textarea "Fragrant black tea steeped with zaatar balat (za'eitman)." at bounding box center [362, 185] width 325 height 60
click at [406, 160] on textarea "Fragrant black tea steeped with zaatar balat (za'eitman)." at bounding box center [362, 185] width 325 height 60
click at [408, 166] on textarea "Fragrant black tea steeped with zaatar balat (za'eitman)." at bounding box center [362, 185] width 325 height 60
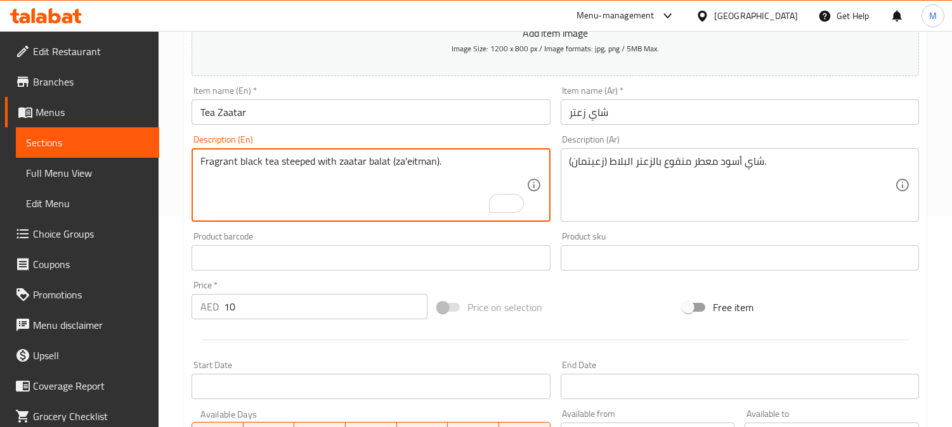
click at [408, 166] on textarea "Fragrant black tea steeped with zaatar balat (za'eitman)." at bounding box center [362, 185] width 325 height 60
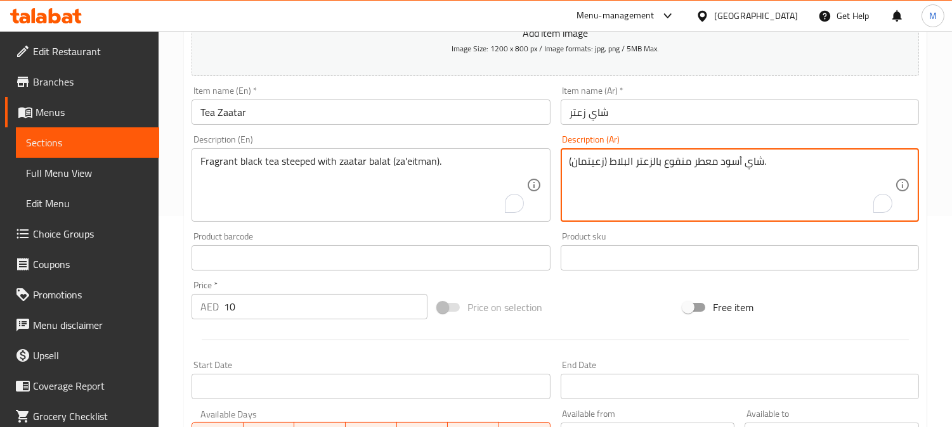
click at [585, 162] on textarea "شاي أسود معطر منقوع بالزعتر البلاط (زعيتمان)." at bounding box center [731, 185] width 325 height 60
paste textarea "To enrich screen reader interactions, please activate Accessibility in Grammarl…"
type textarea "شاي أسود معطر منقوع بالزعتر البلاط (زايتمان)."
click at [644, 116] on input "شاي زعتر" at bounding box center [740, 112] width 358 height 25
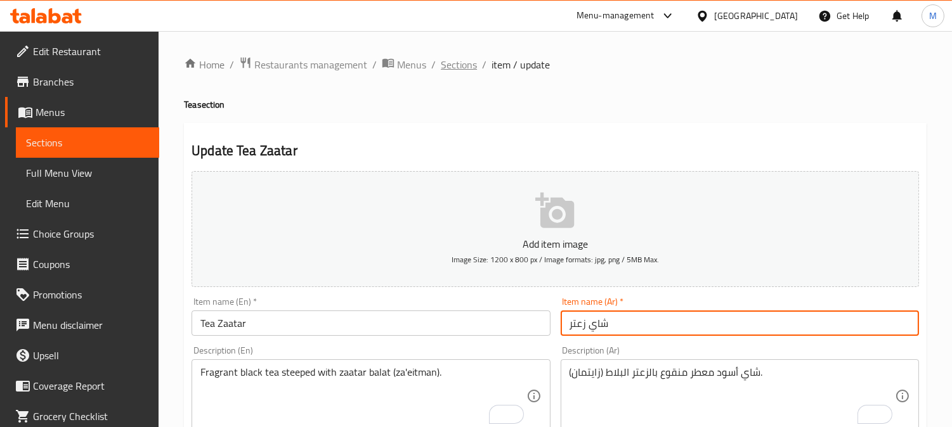
click at [441, 57] on span "Sections" at bounding box center [459, 64] width 36 height 15
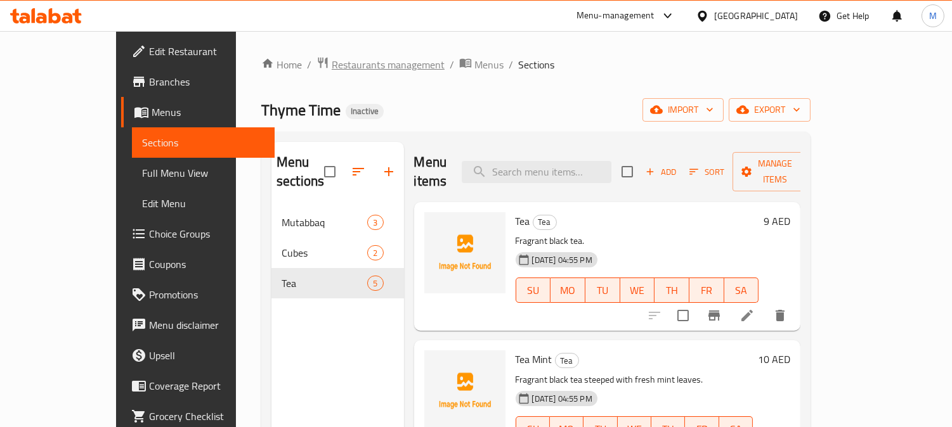
click at [332, 64] on span "Restaurants management" at bounding box center [388, 64] width 113 height 15
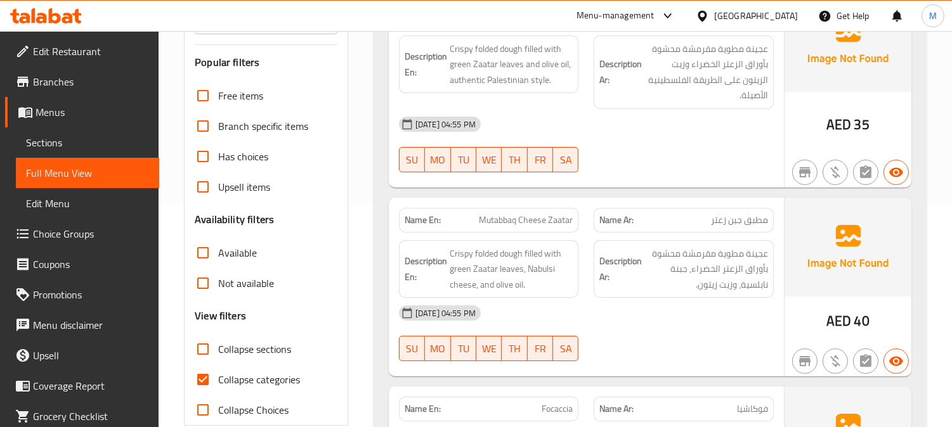
scroll to position [352, 0]
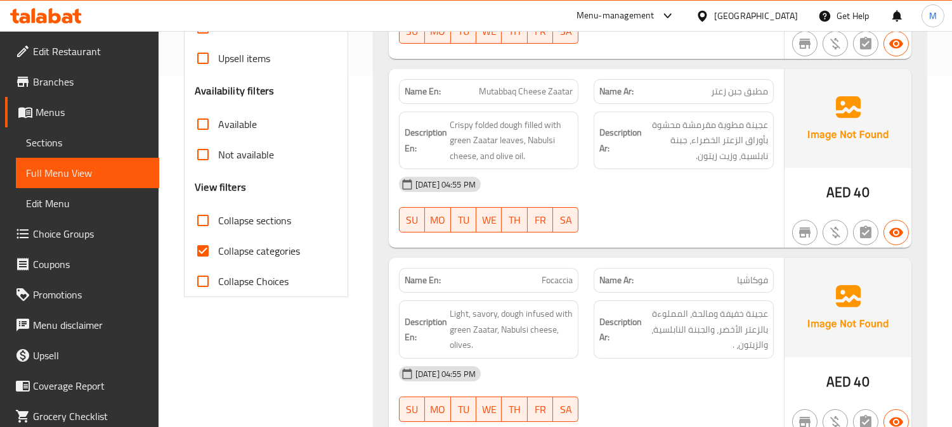
click at [199, 250] on input "Collapse categories" at bounding box center [203, 251] width 30 height 30
checkbox input "false"
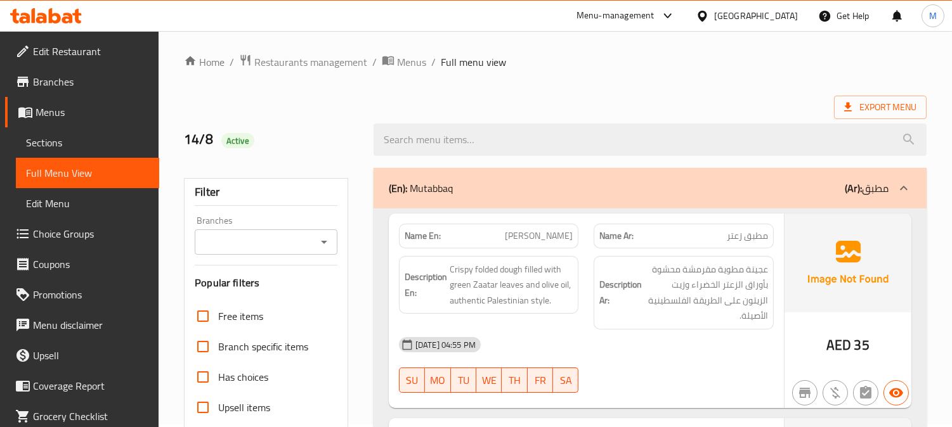
scroll to position [0, 0]
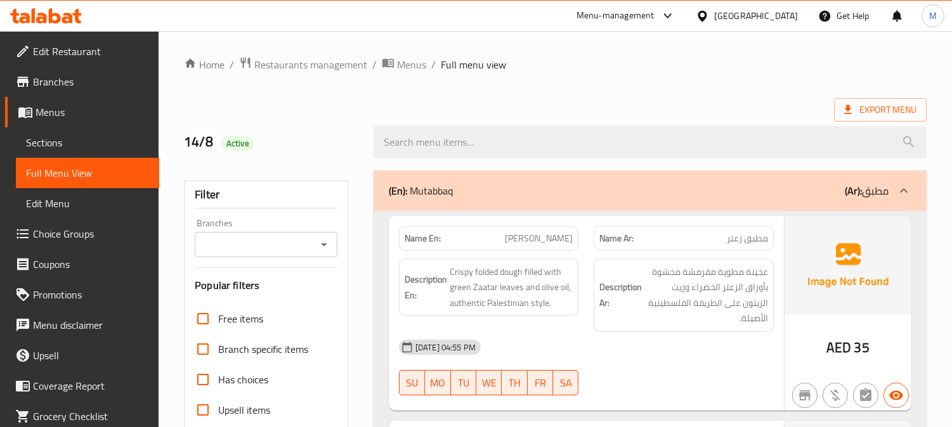
click at [885, 124] on div at bounding box center [650, 143] width 568 height 48
click at [881, 110] on span "Export Menu" at bounding box center [880, 110] width 72 height 16
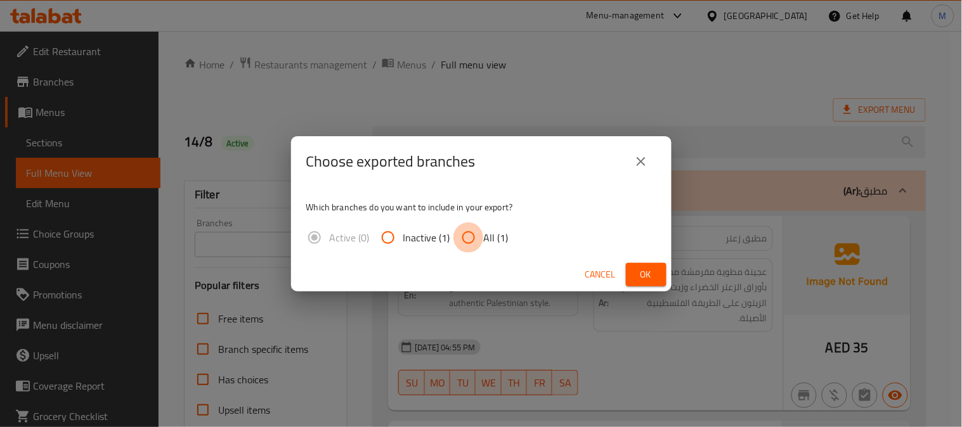
click at [472, 226] on input "All (1)" at bounding box center [468, 238] width 30 height 30
radio input "true"
click at [644, 274] on span "Ok" at bounding box center [646, 275] width 20 height 16
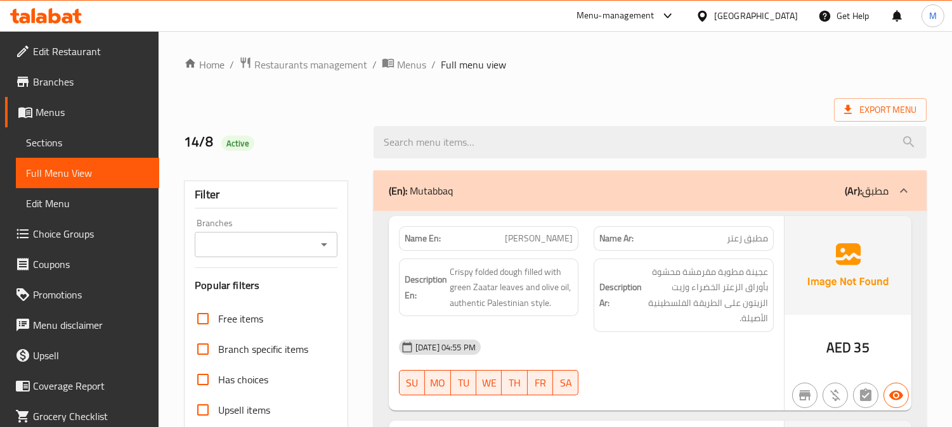
click at [100, 51] on span "Edit Restaurant" at bounding box center [91, 51] width 116 height 15
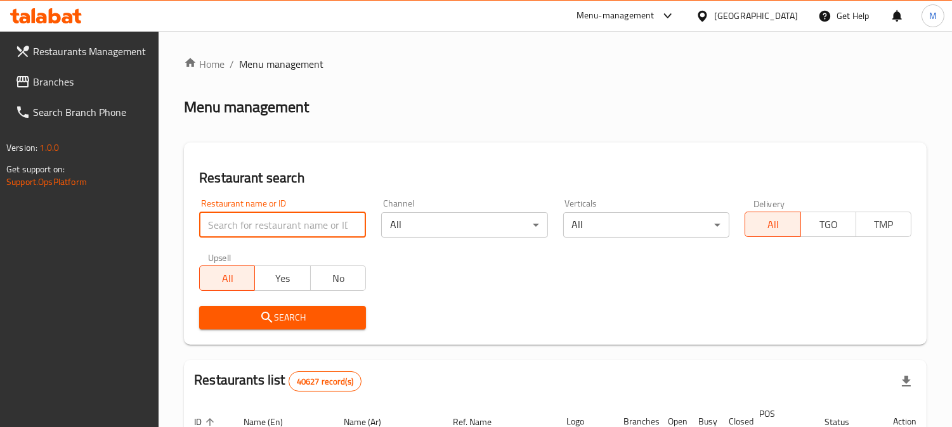
click at [256, 237] on input "search" at bounding box center [282, 224] width 167 height 25
paste input "mister cooker restaurant"
type input "mister cooker restaurant"
click button "Search" at bounding box center [282, 317] width 167 height 23
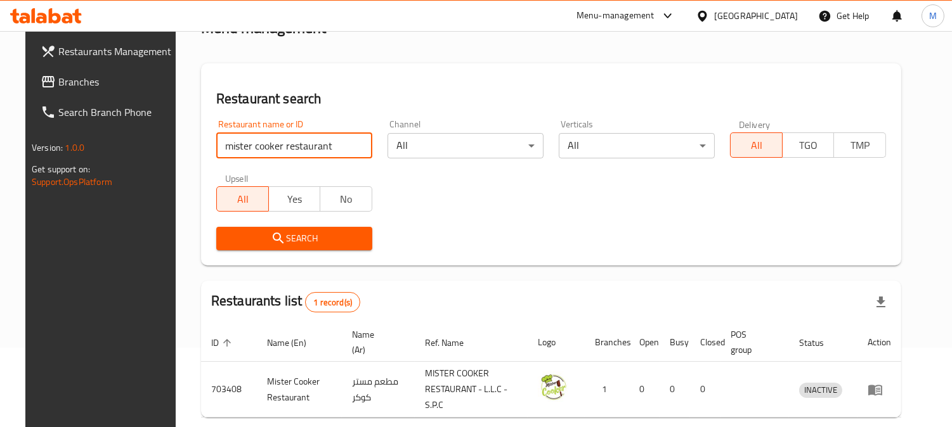
scroll to position [127, 0]
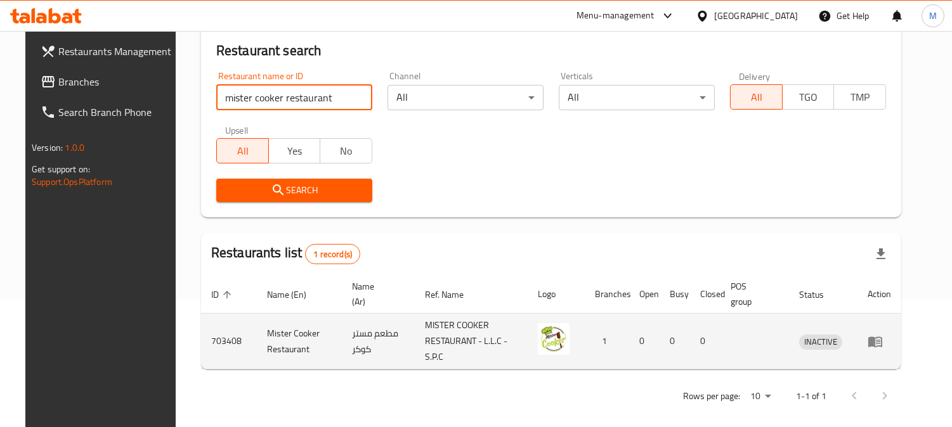
click at [882, 337] on icon "enhanced table" at bounding box center [875, 342] width 14 height 11
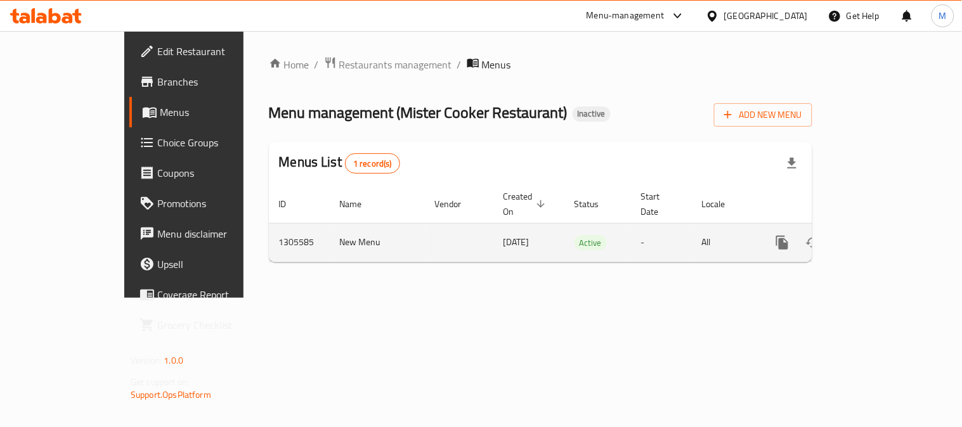
click at [889, 228] on div "enhanced table" at bounding box center [828, 243] width 122 height 30
click at [881, 235] on icon "enhanced table" at bounding box center [873, 242] width 15 height 15
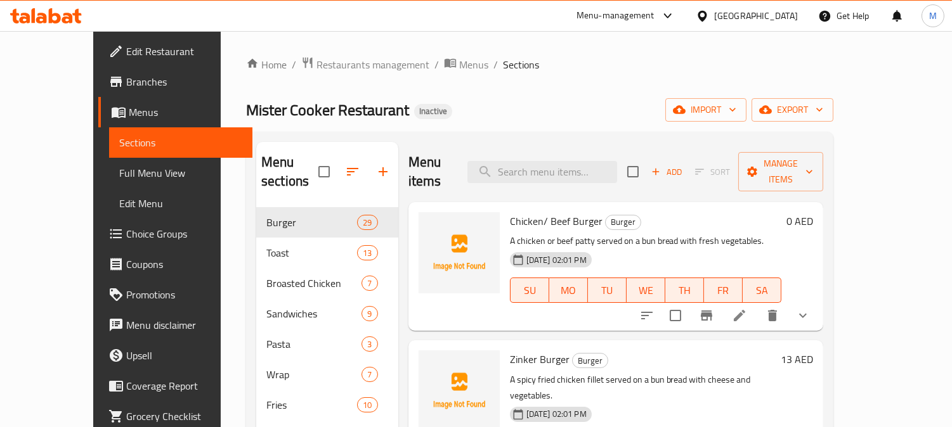
click at [119, 170] on span "Full Menu View" at bounding box center [180, 173] width 123 height 15
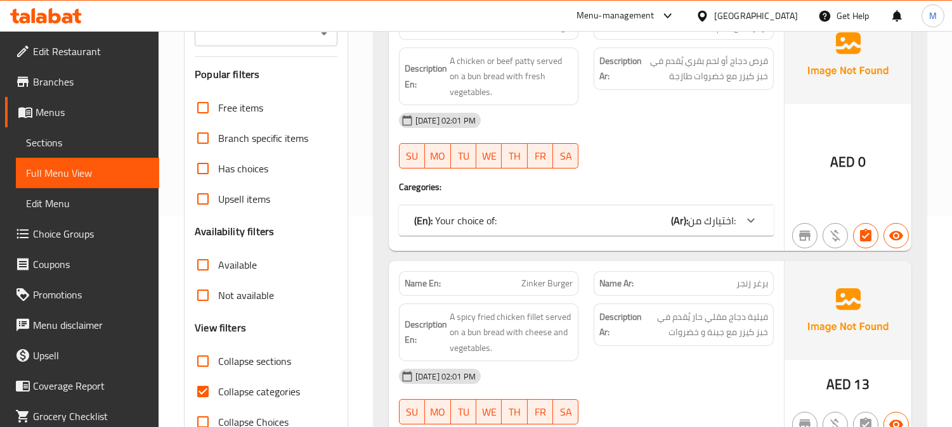
scroll to position [211, 0]
